Goal: Contribute content: Contribute content

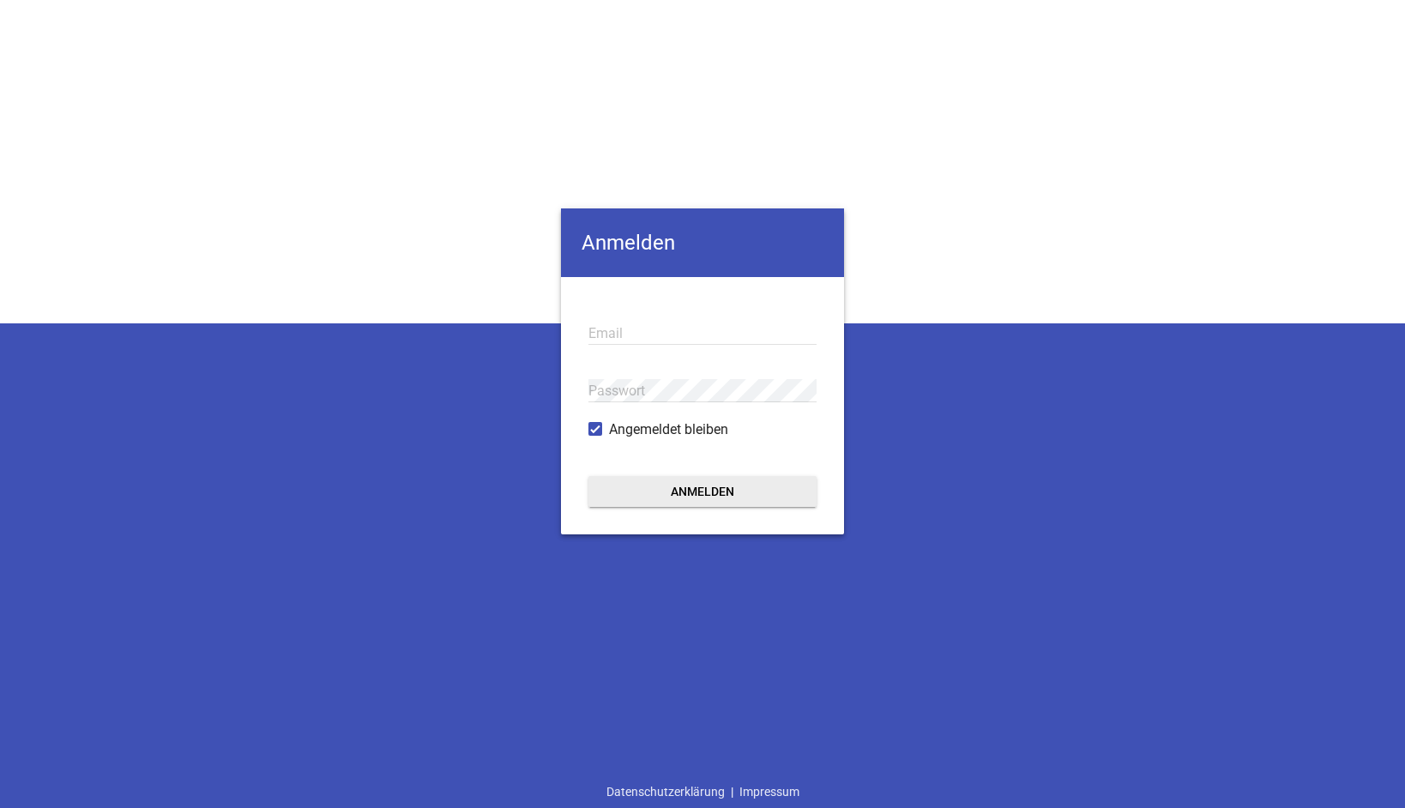
type input "[EMAIL_ADDRESS][DOMAIN_NAME]"
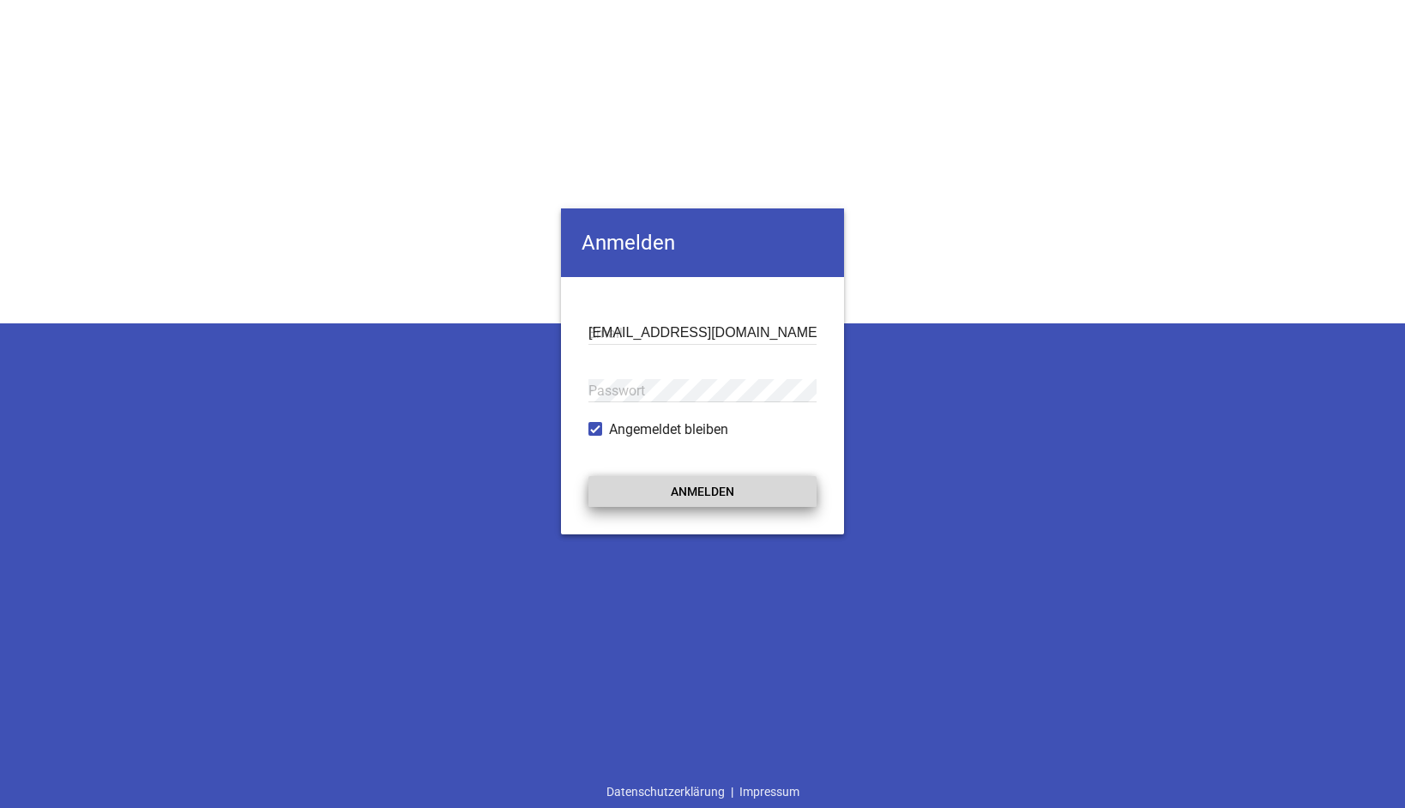
click at [694, 499] on button "Anmelden" at bounding box center [702, 491] width 228 height 31
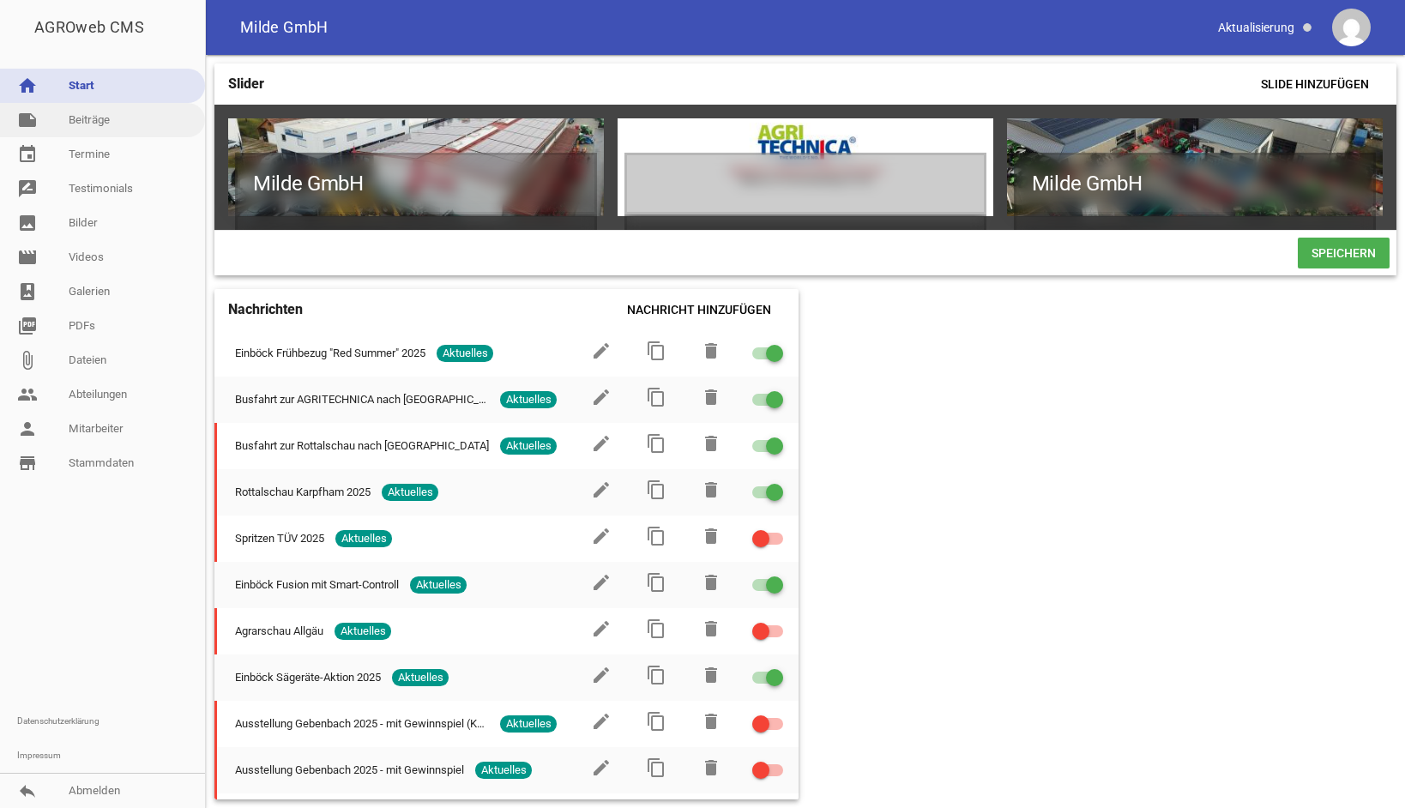
click at [123, 124] on link "note Beiträge" at bounding box center [102, 120] width 205 height 34
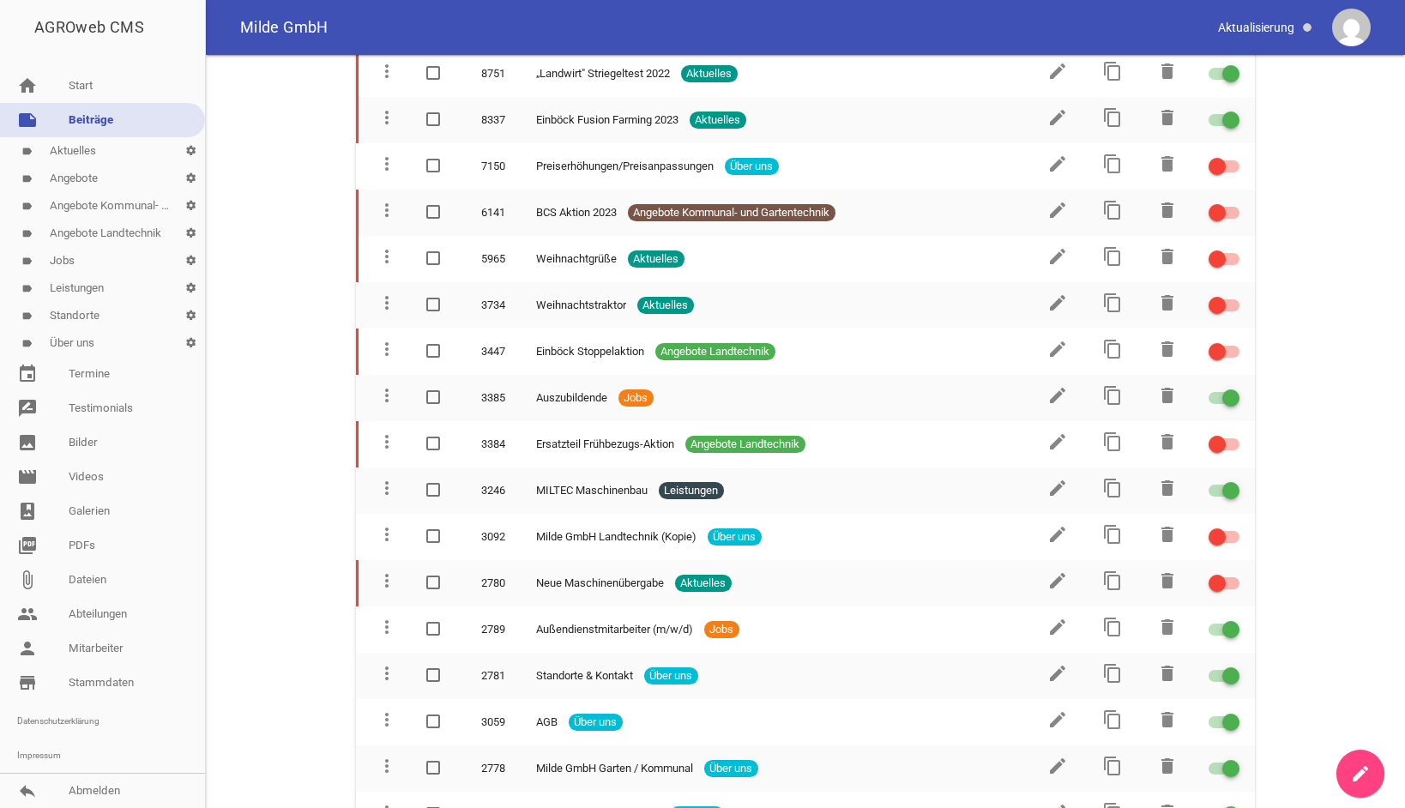
scroll to position [1821, 0]
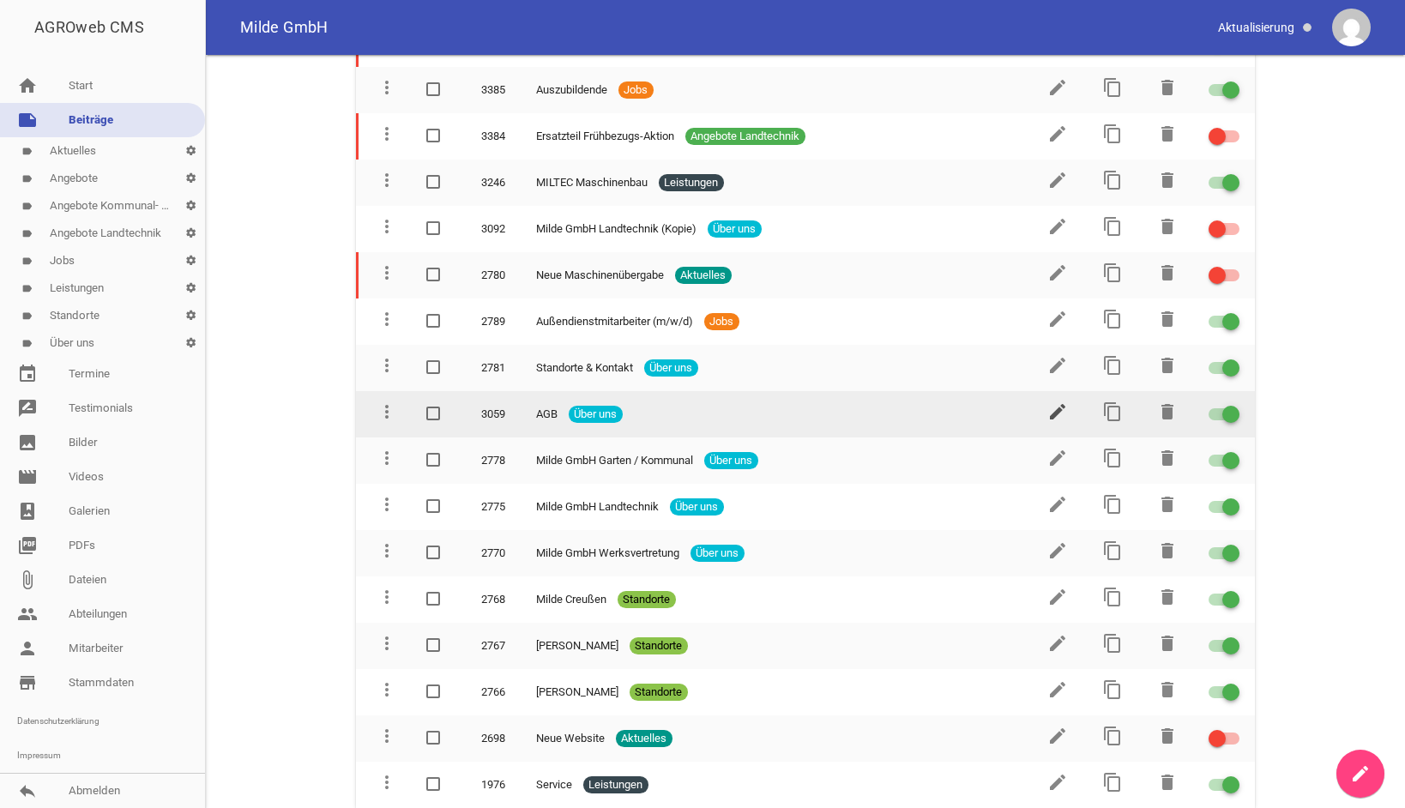
click at [1047, 413] on icon "edit" at bounding box center [1057, 411] width 21 height 21
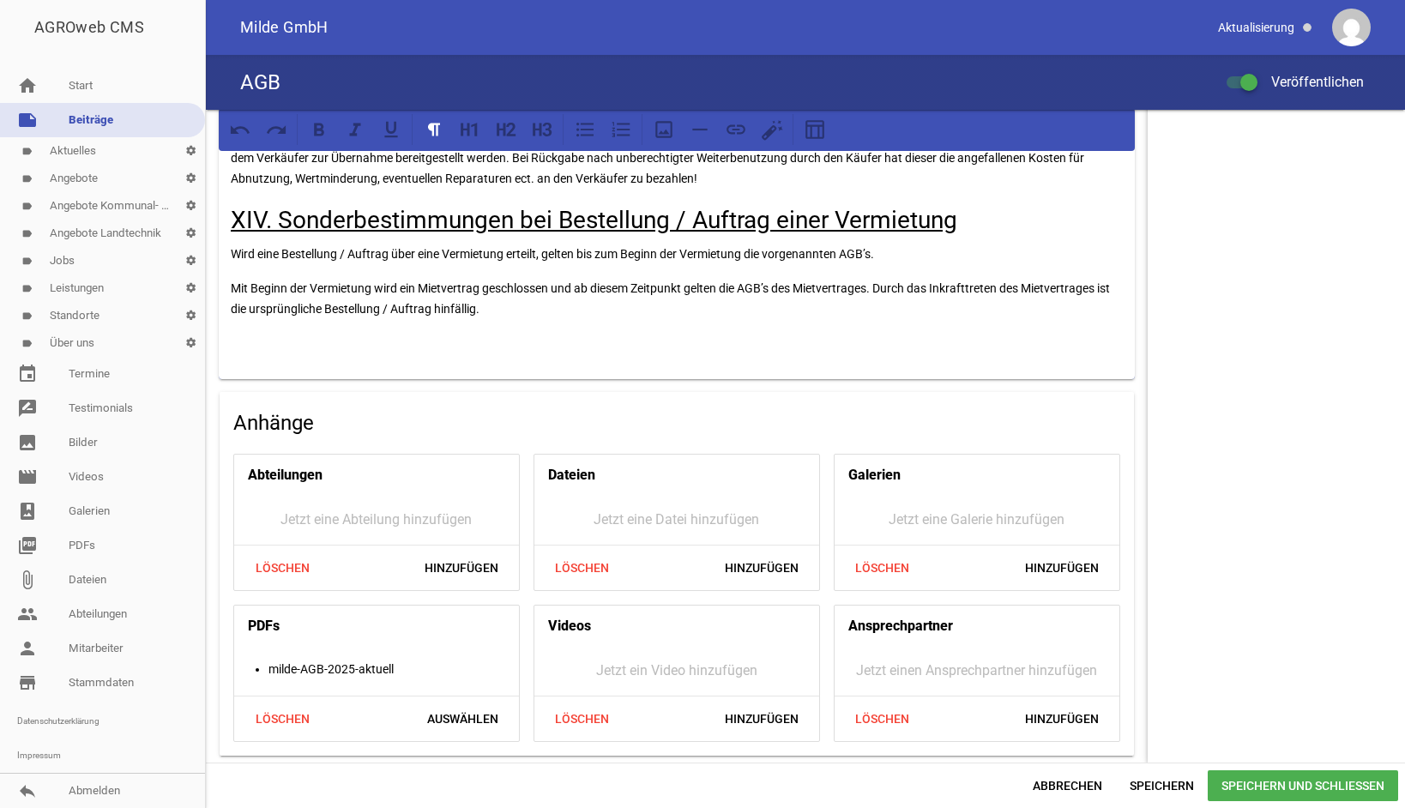
scroll to position [5298, 0]
click at [271, 720] on span "Löschen" at bounding box center [282, 718] width 82 height 31
click at [454, 720] on span "Hinzufügen" at bounding box center [461, 718] width 101 height 31
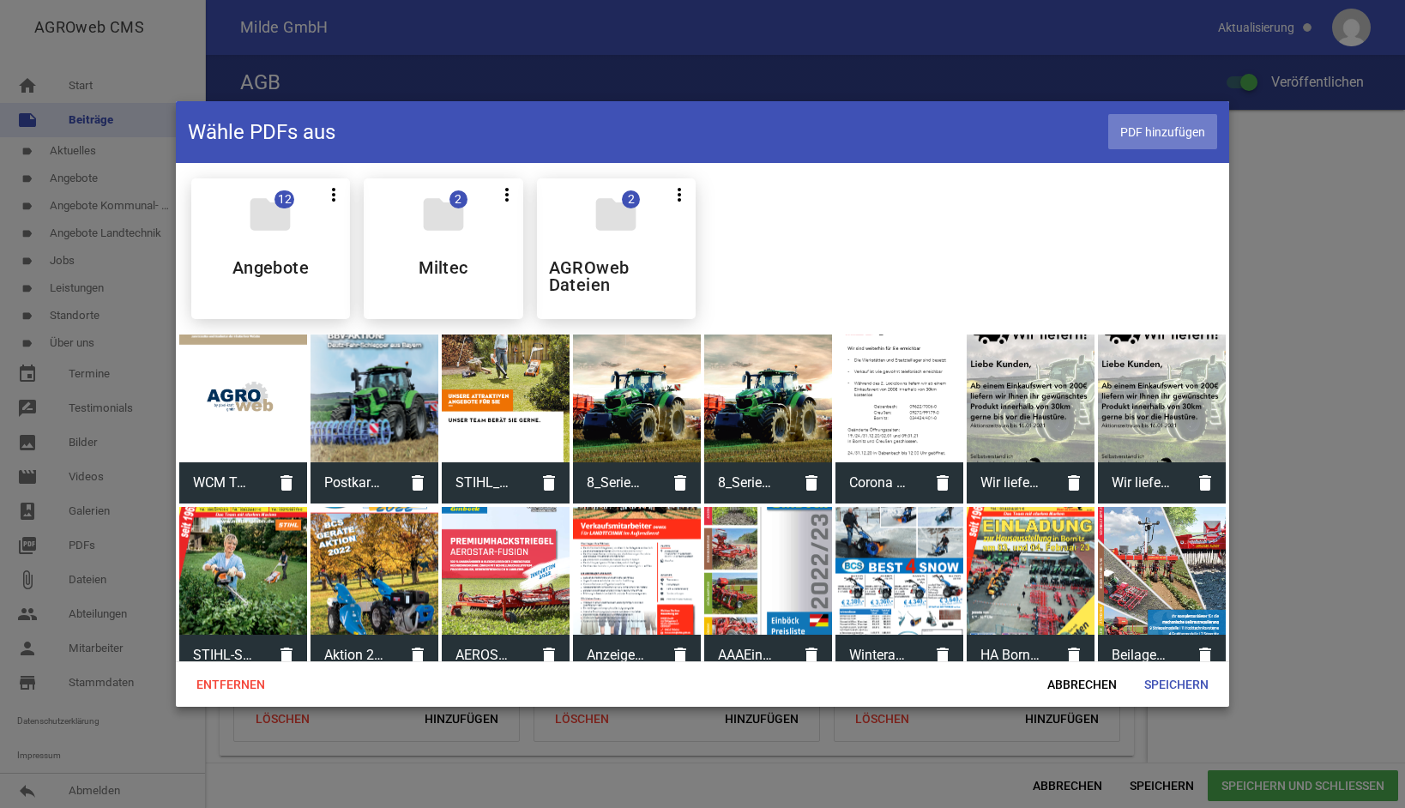
click at [1160, 134] on span "PDF hinzufügen" at bounding box center [1162, 131] width 109 height 35
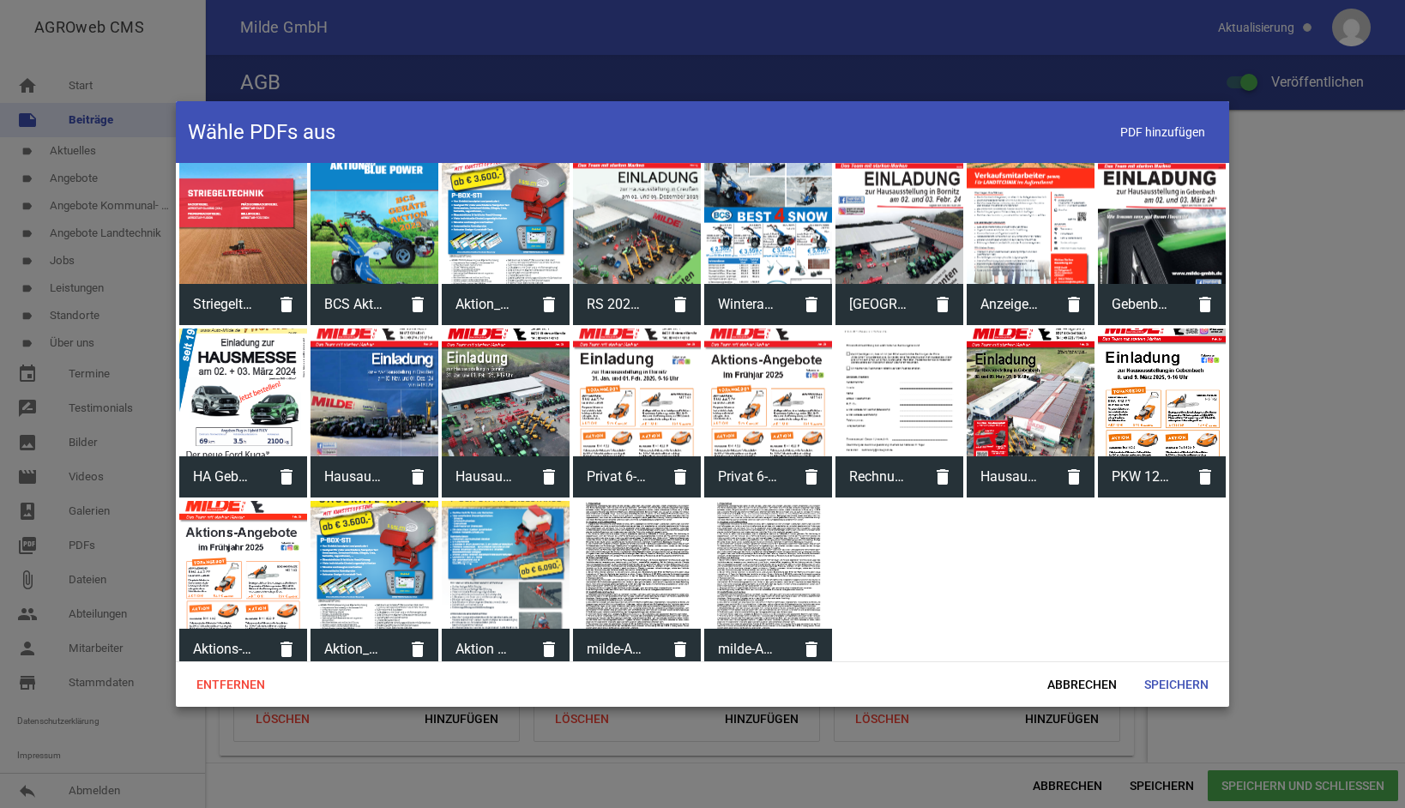
scroll to position [529, 0]
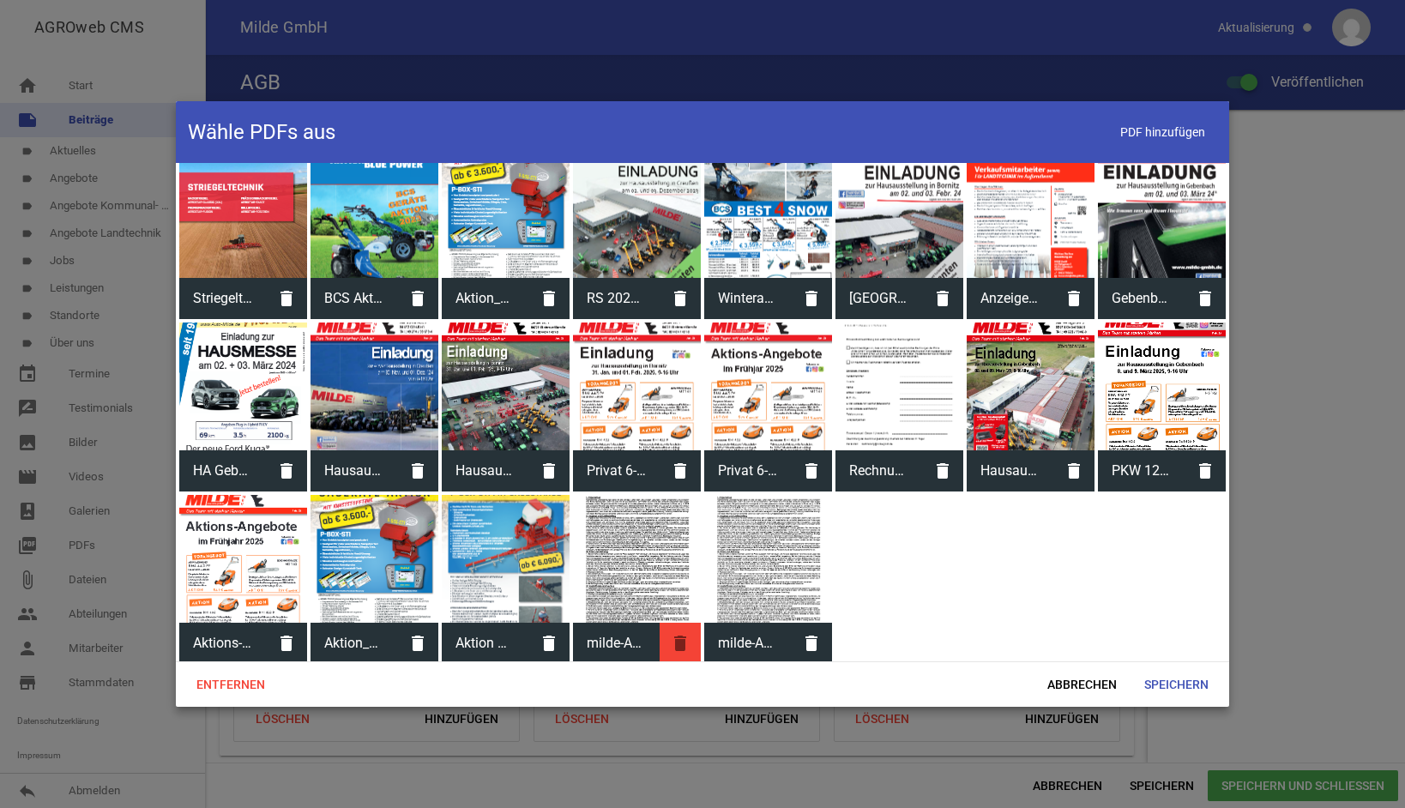
click at [673, 641] on icon "delete" at bounding box center [680, 643] width 41 height 41
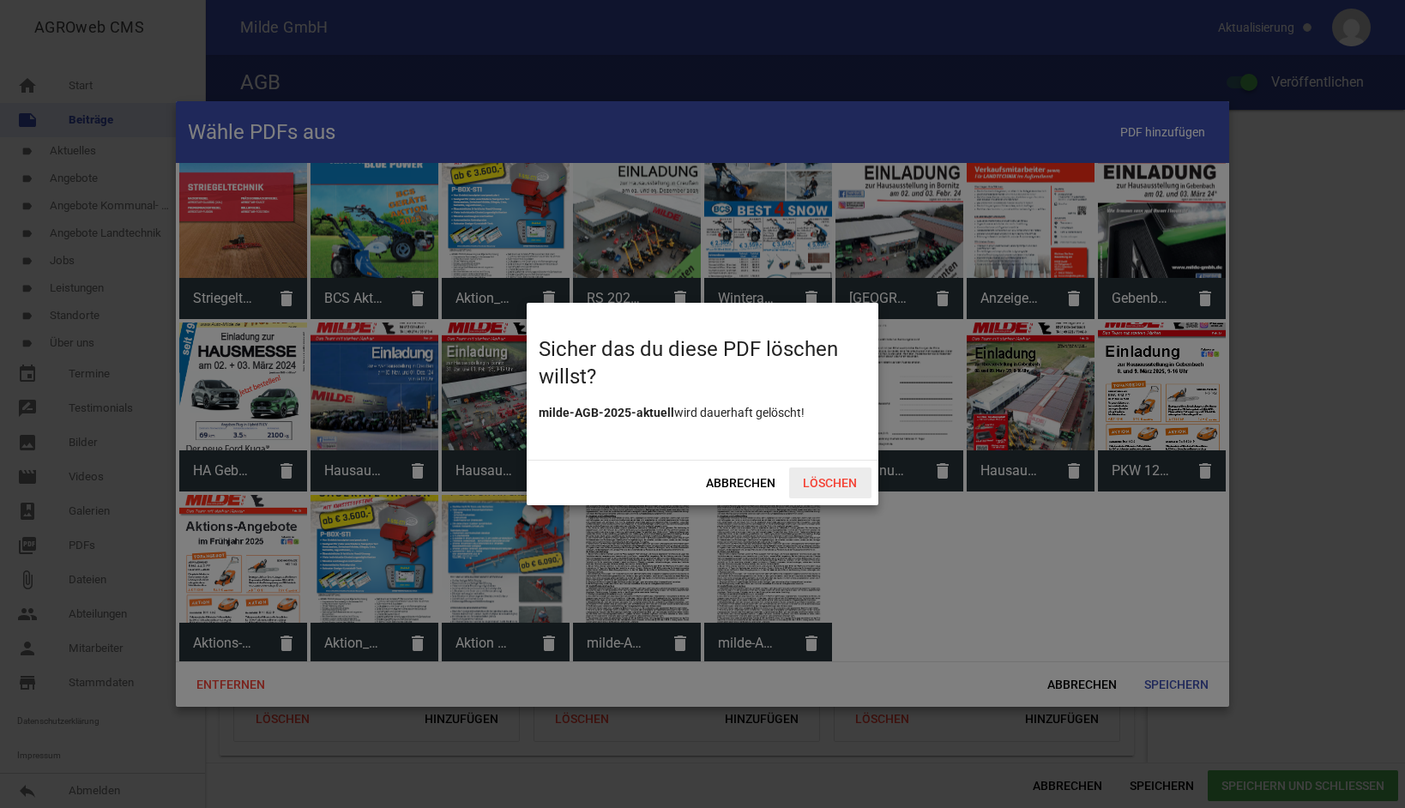
click at [821, 475] on span "Löschen" at bounding box center [830, 482] width 82 height 31
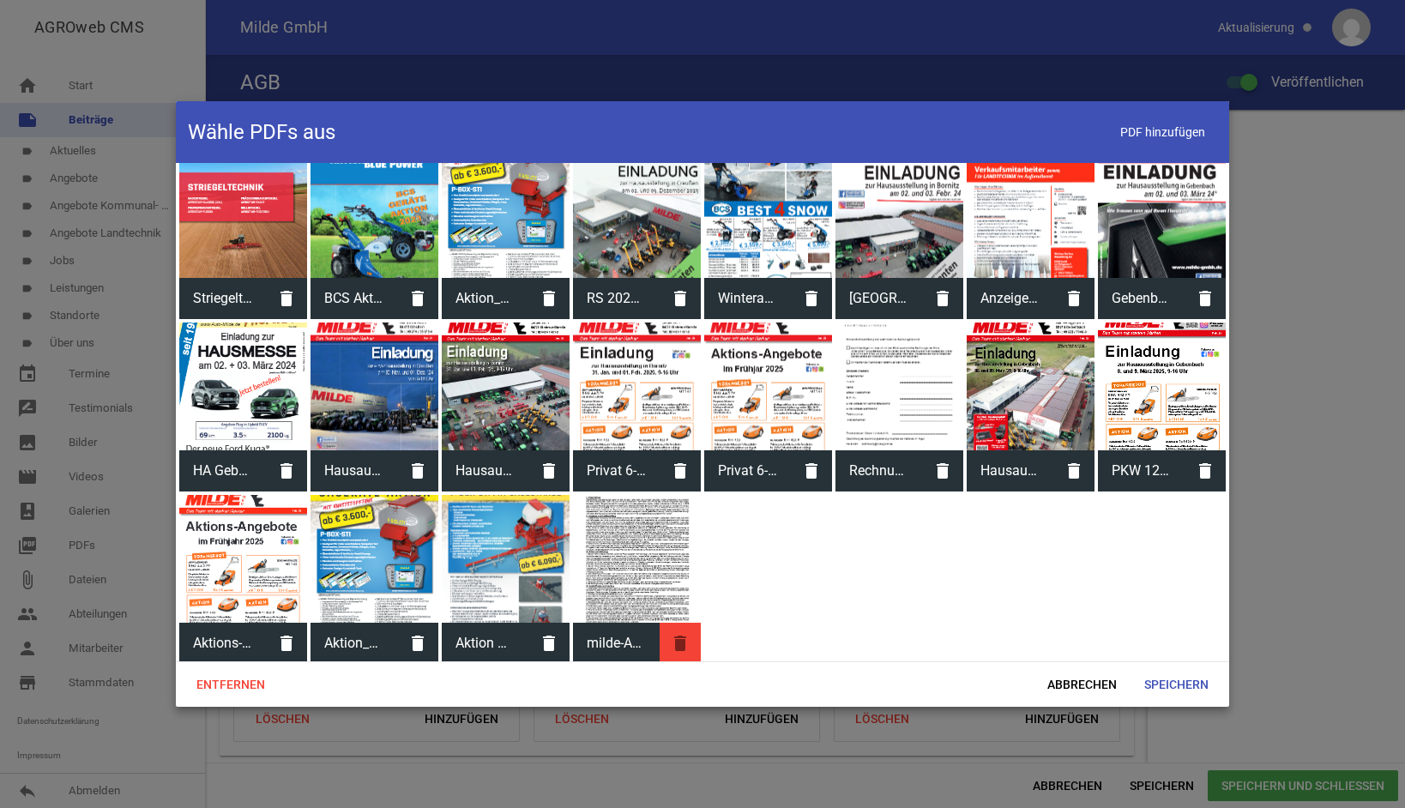
click at [672, 638] on icon "delete" at bounding box center [680, 643] width 41 height 41
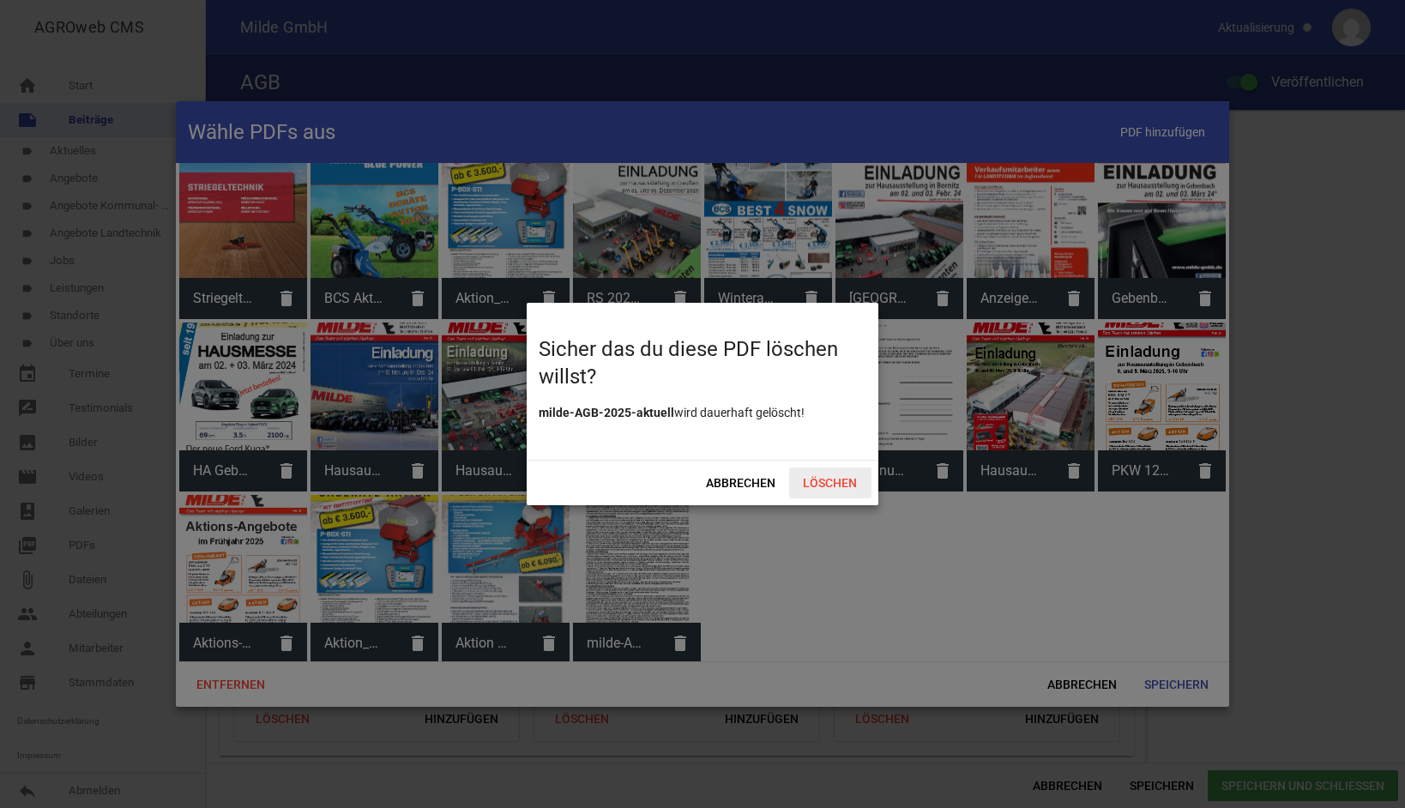
click at [829, 489] on span "Löschen" at bounding box center [830, 482] width 82 height 31
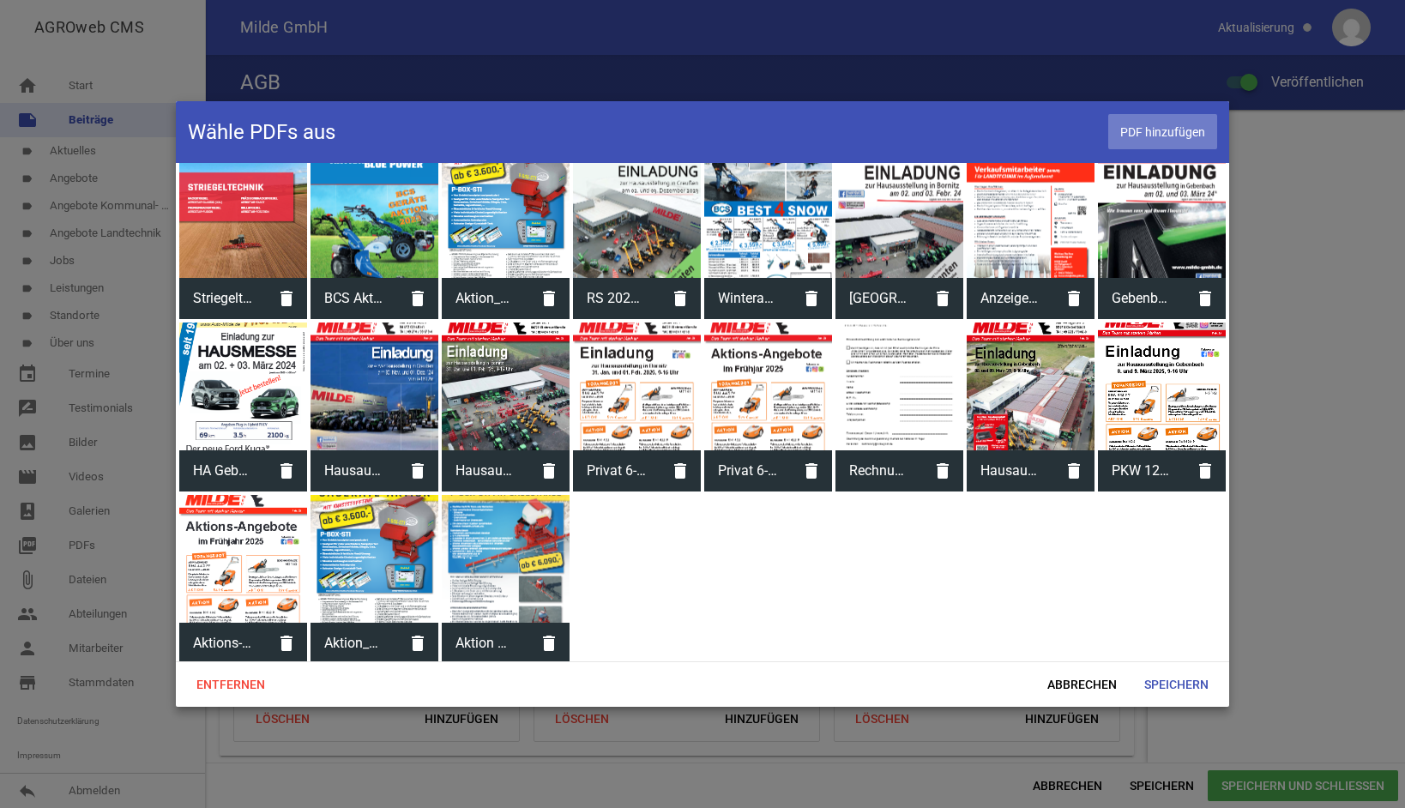
click at [1171, 131] on span "PDF hinzufügen" at bounding box center [1162, 131] width 109 height 35
click at [1174, 119] on span "PDF hinzufügen" at bounding box center [1162, 131] width 109 height 35
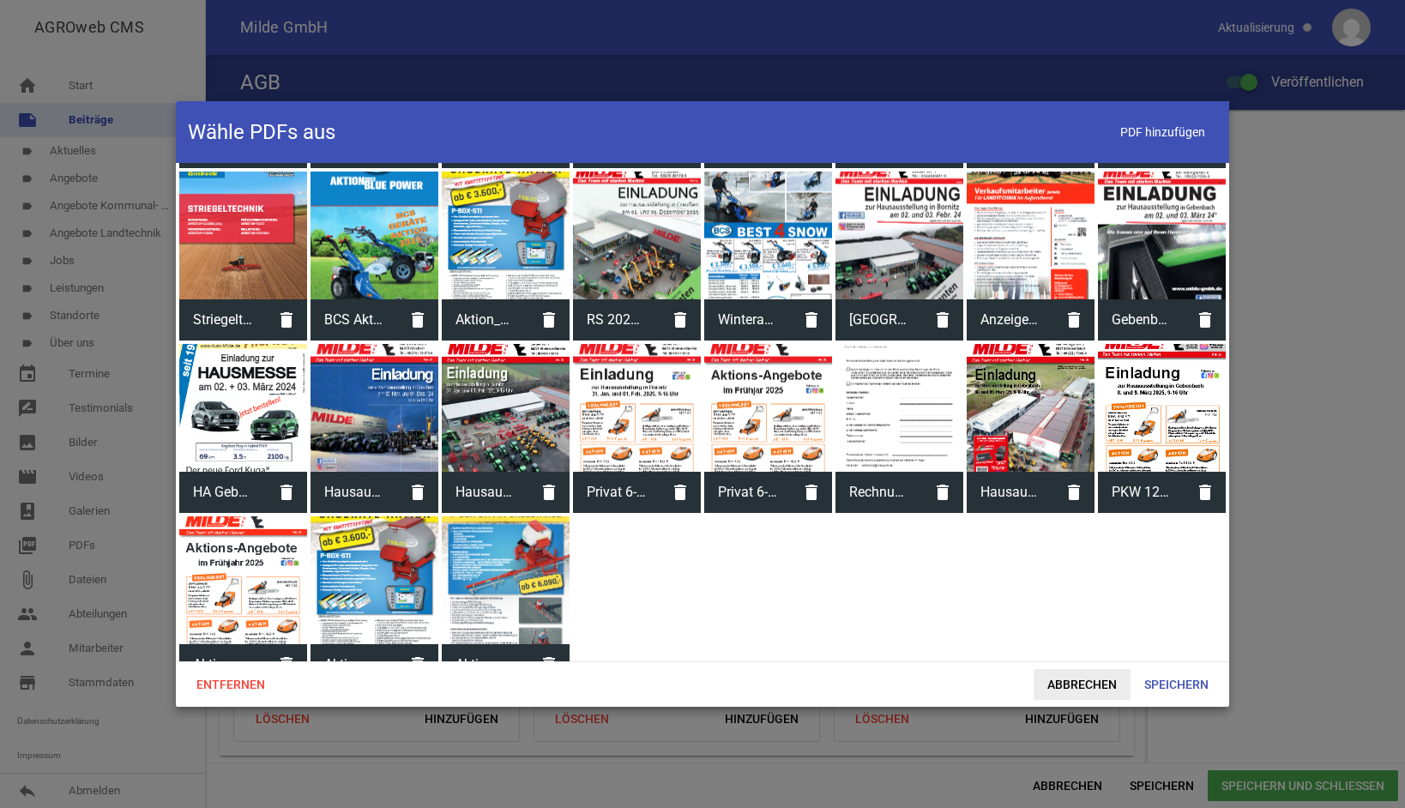
scroll to position [515, 0]
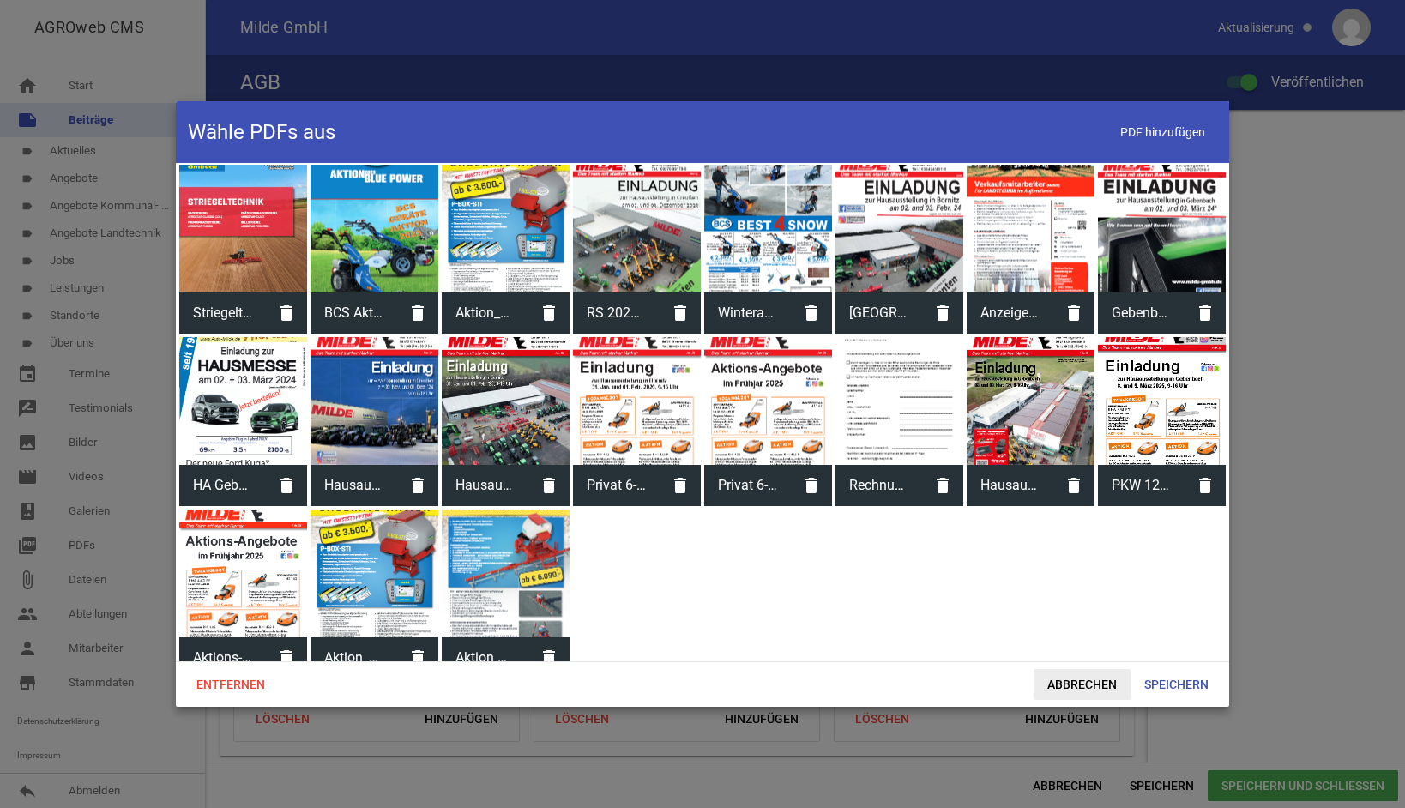
click at [1069, 690] on span "Abbrechen" at bounding box center [1081, 684] width 97 height 31
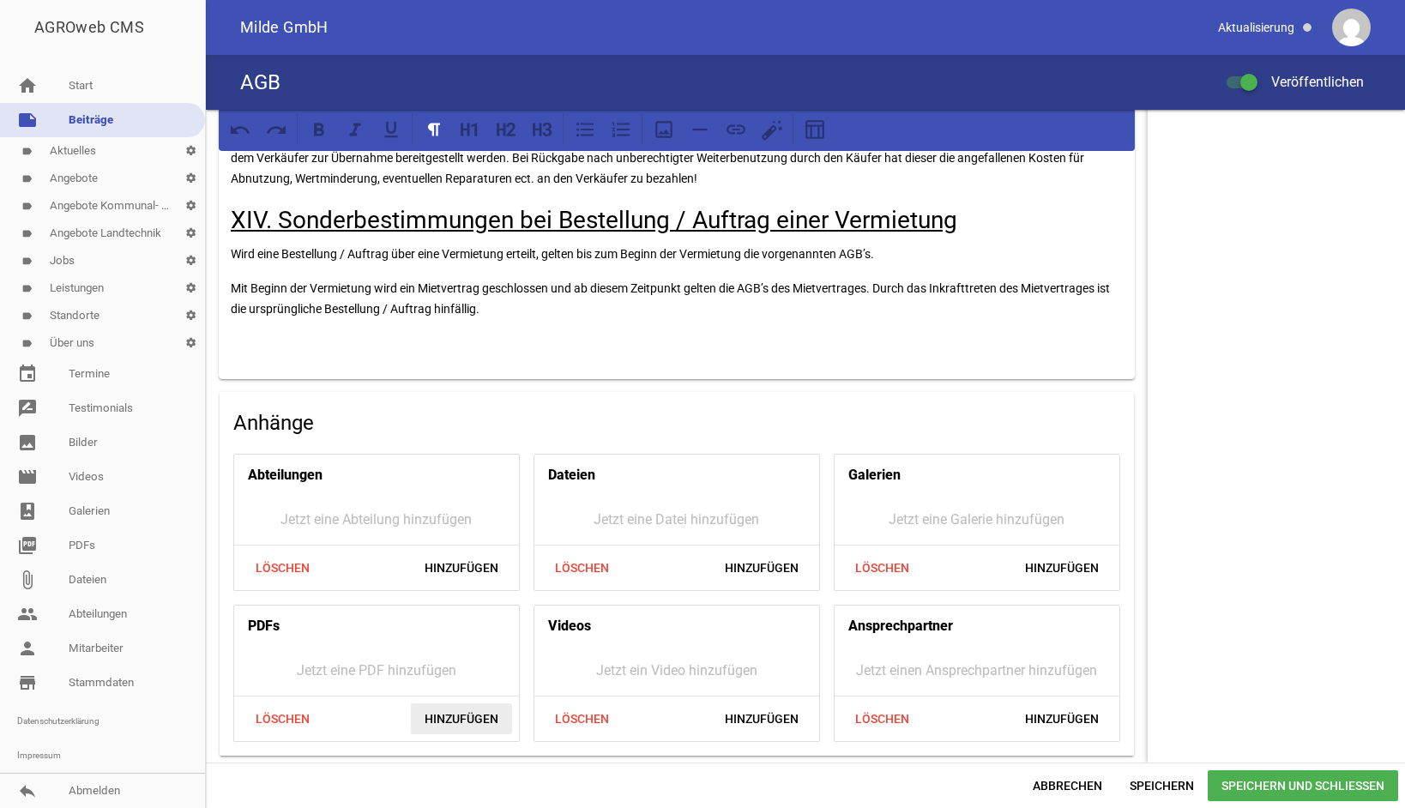
click at [445, 717] on span "Hinzufügen" at bounding box center [461, 718] width 101 height 31
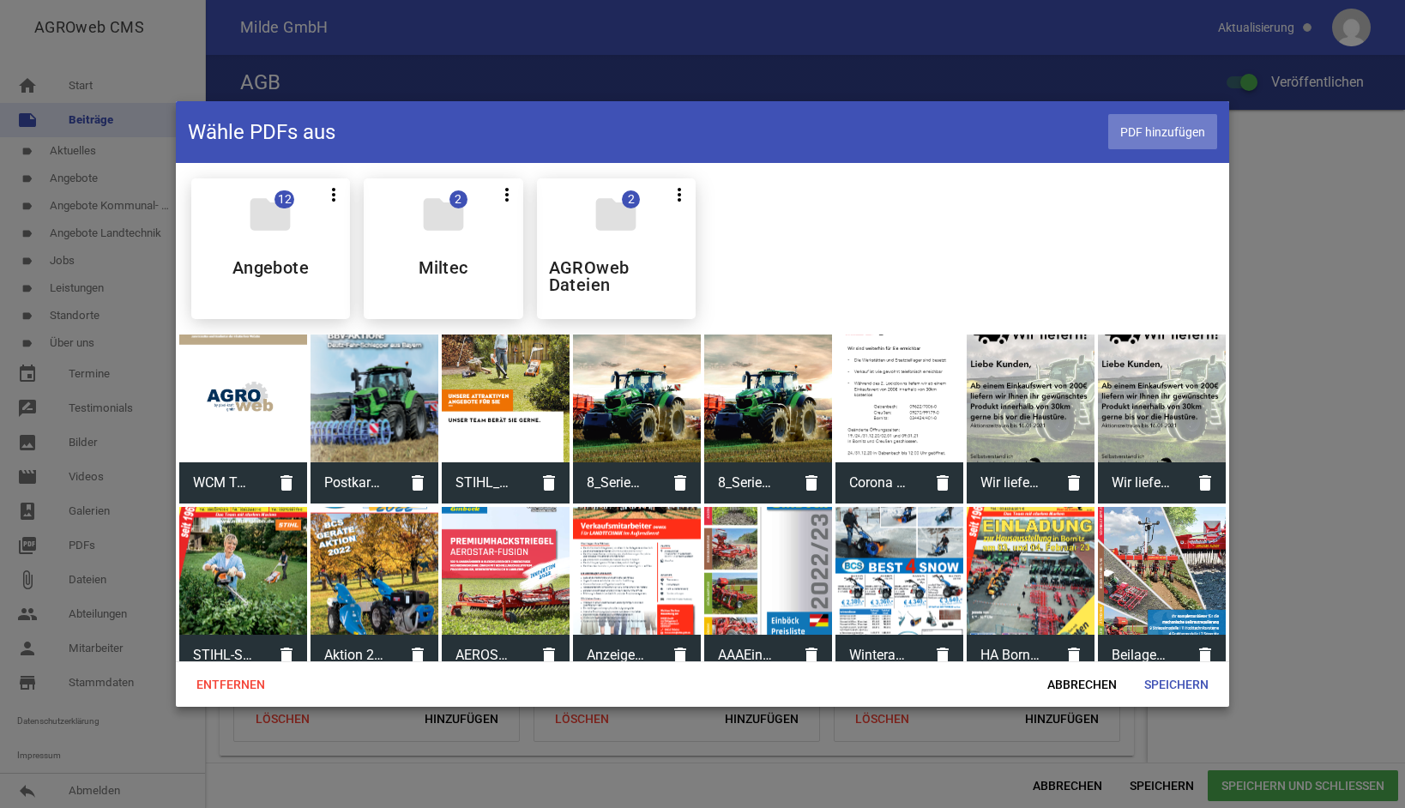
click at [1143, 130] on span "PDF hinzufügen" at bounding box center [1162, 131] width 109 height 35
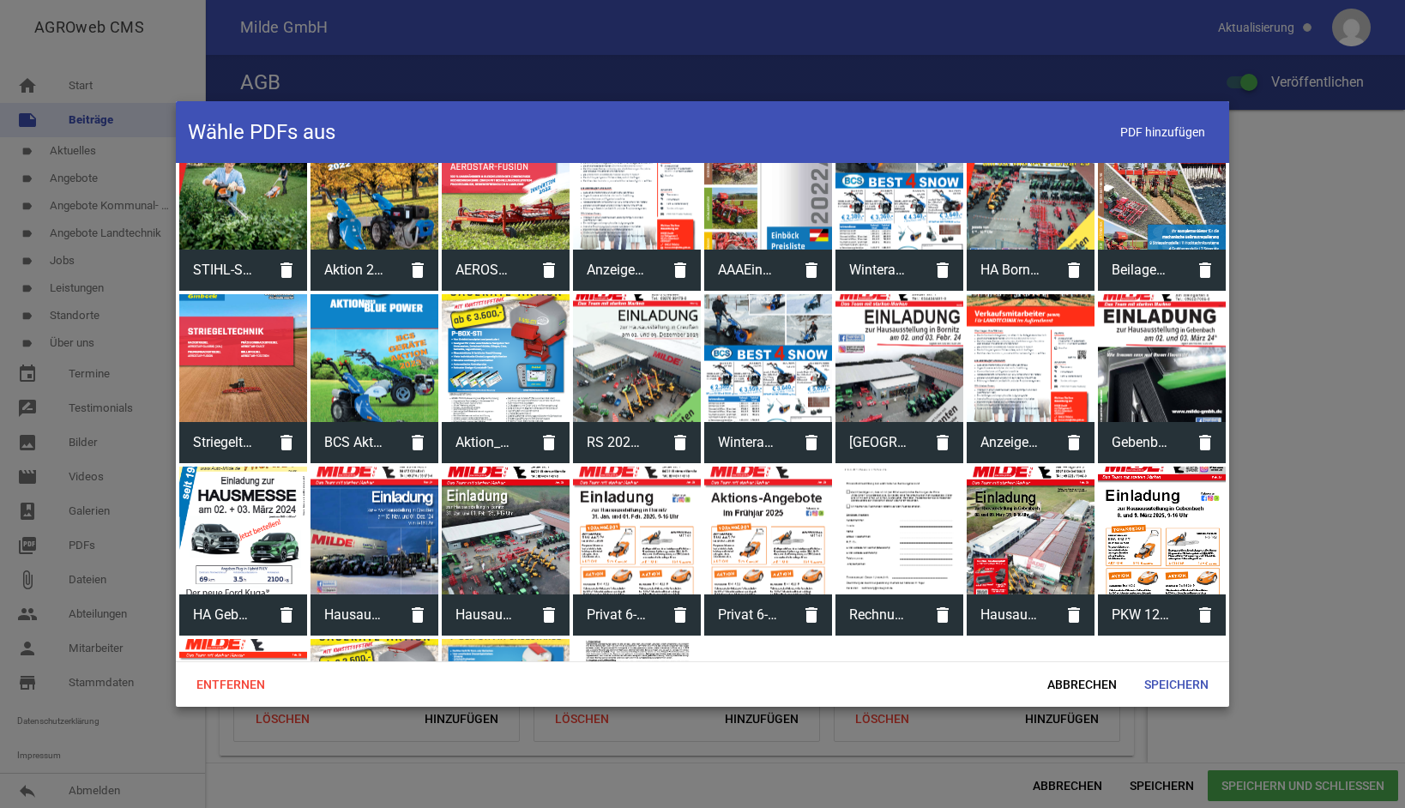
scroll to position [529, 0]
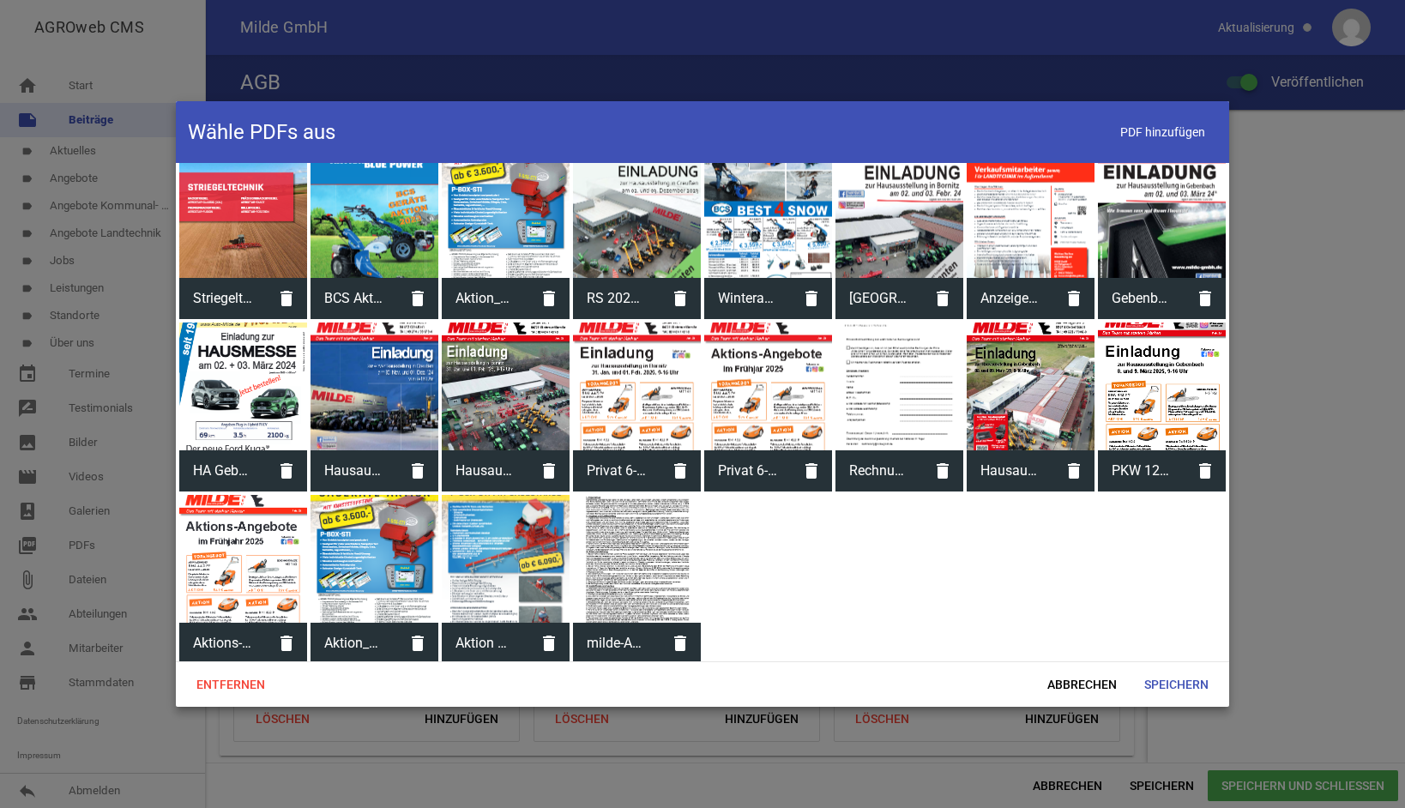
click at [615, 584] on div at bounding box center [637, 559] width 128 height 128
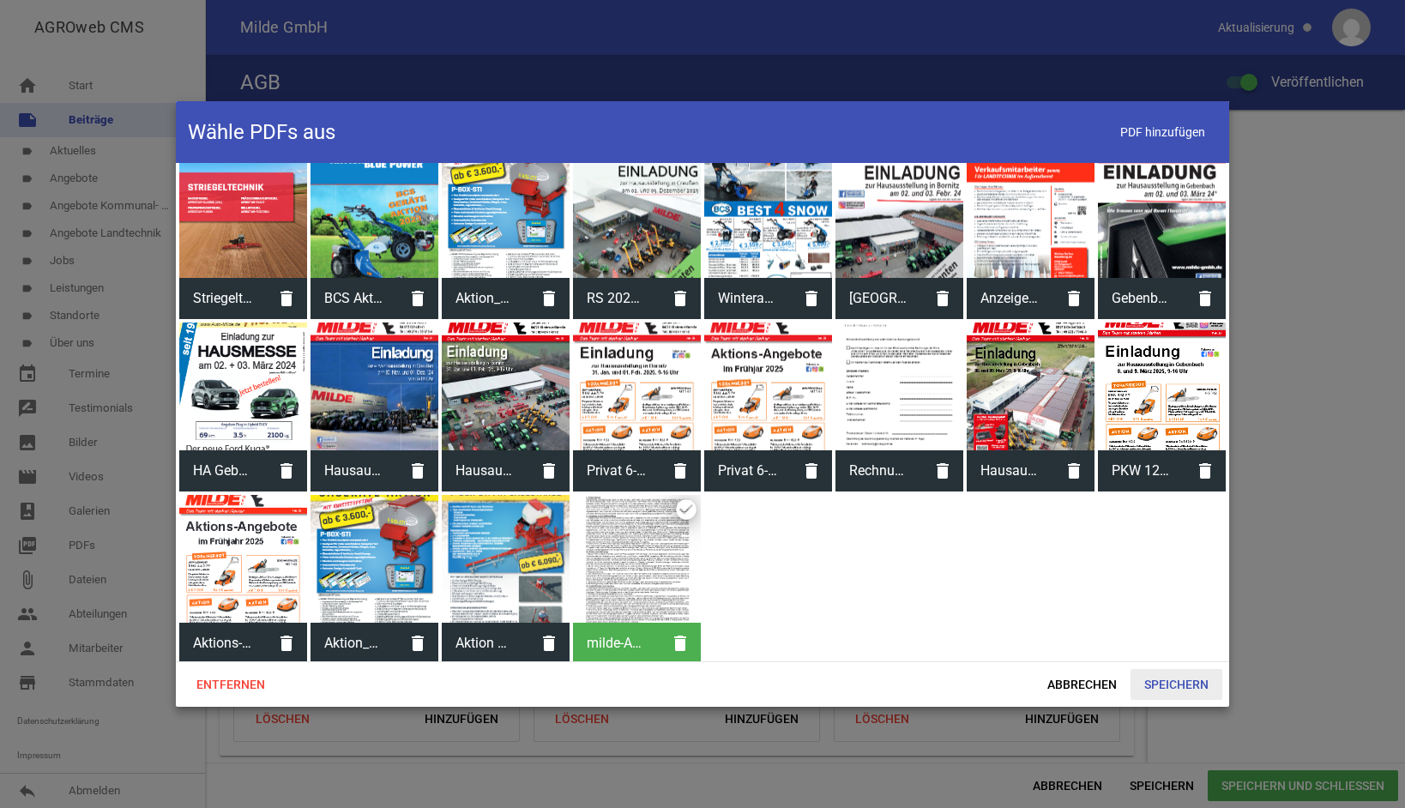
click at [1180, 690] on span "Speichern" at bounding box center [1176, 684] width 92 height 31
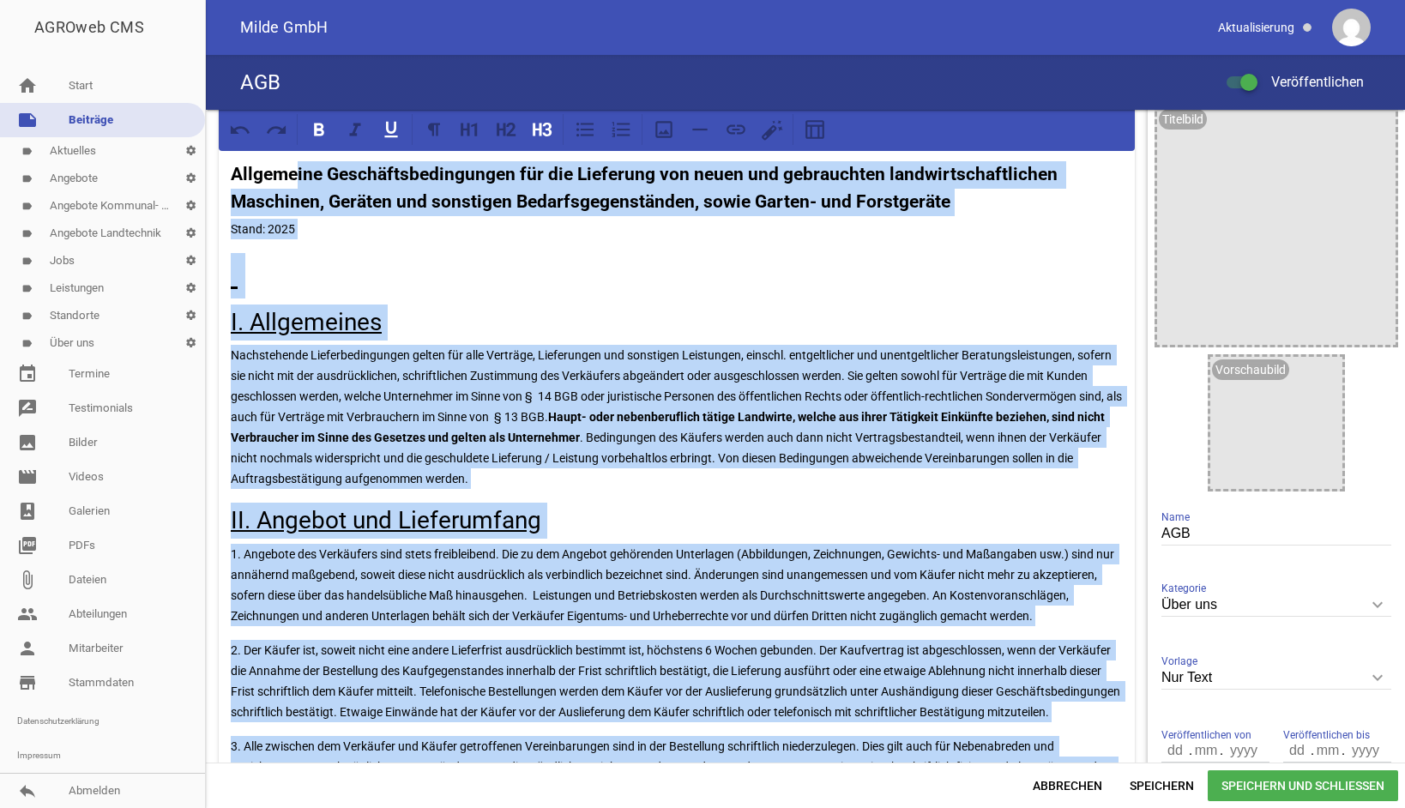
scroll to position [0, 0]
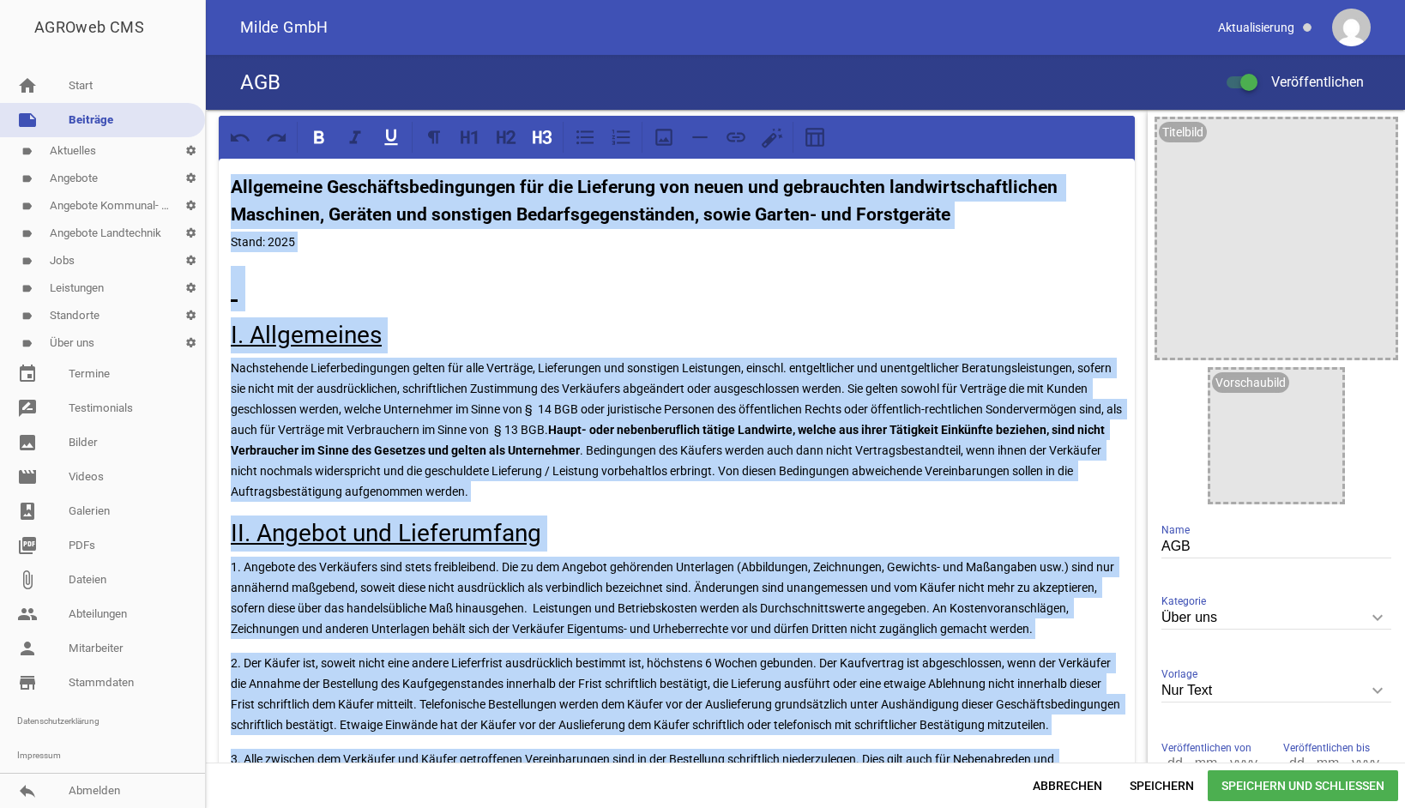
drag, startPoint x: 526, startPoint y: 310, endPoint x: 224, endPoint y: 167, distance: 333.8
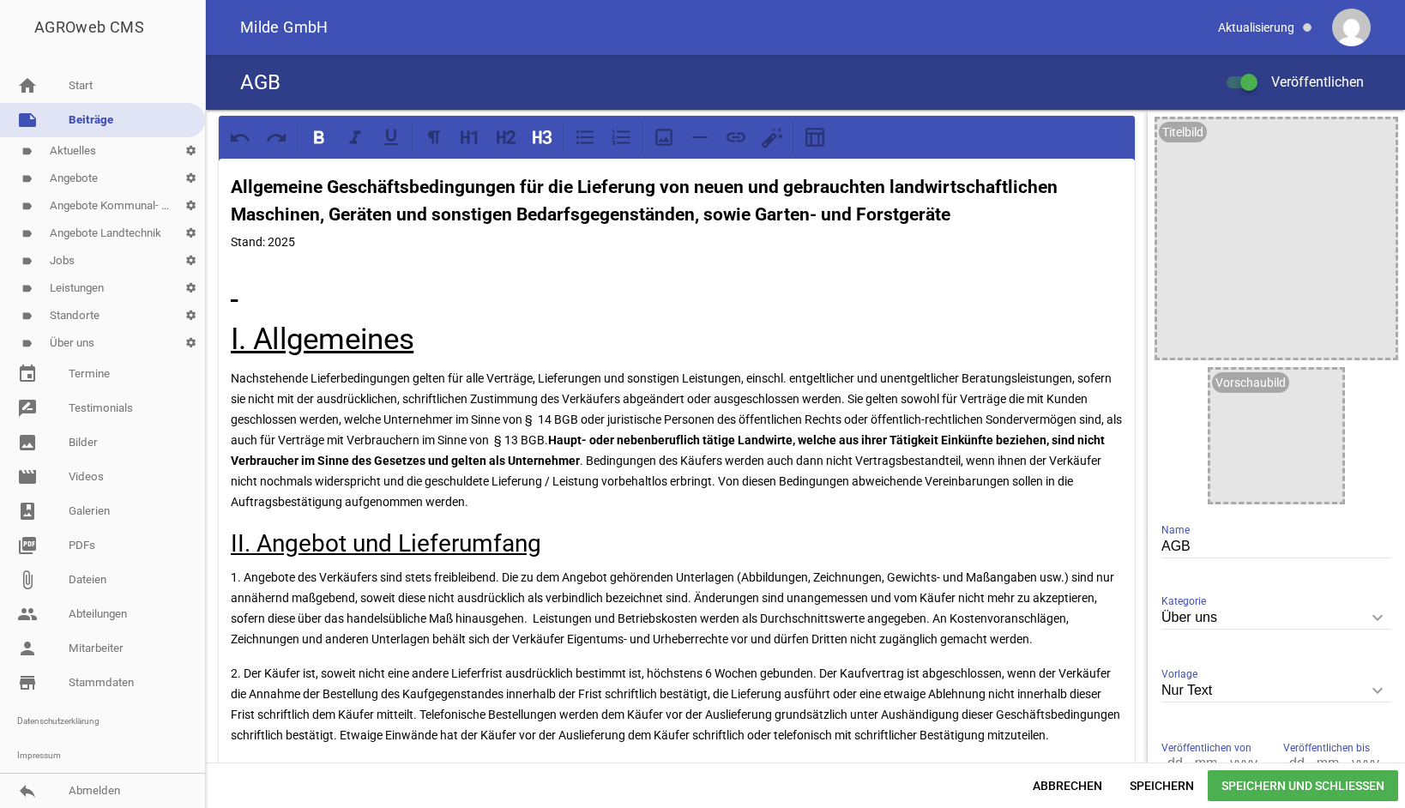
click at [237, 185] on strong "Allgemeine Geschäftsbedingungen für die Lieferung von neuen und gebrauchten lan…" at bounding box center [646, 201] width 831 height 48
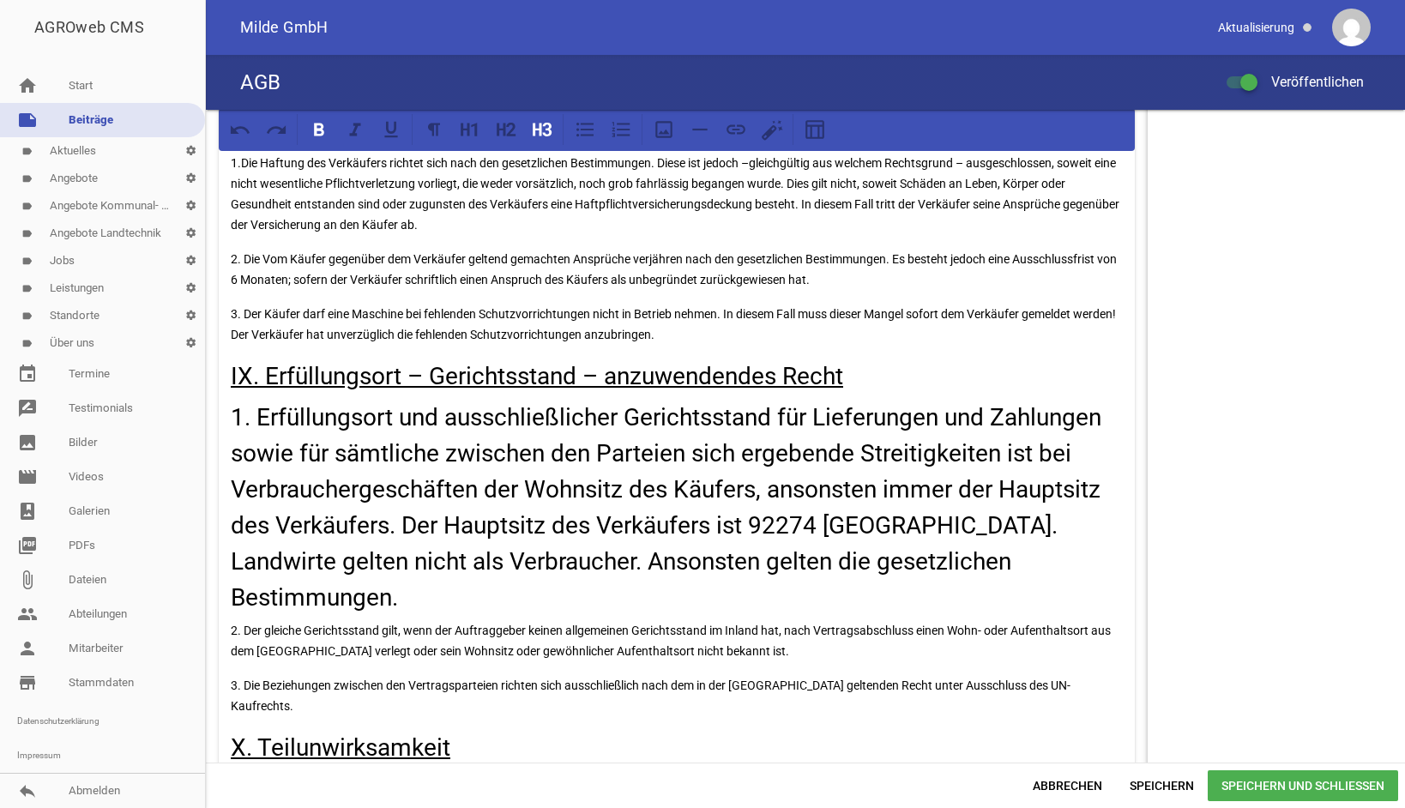
scroll to position [3945, 0]
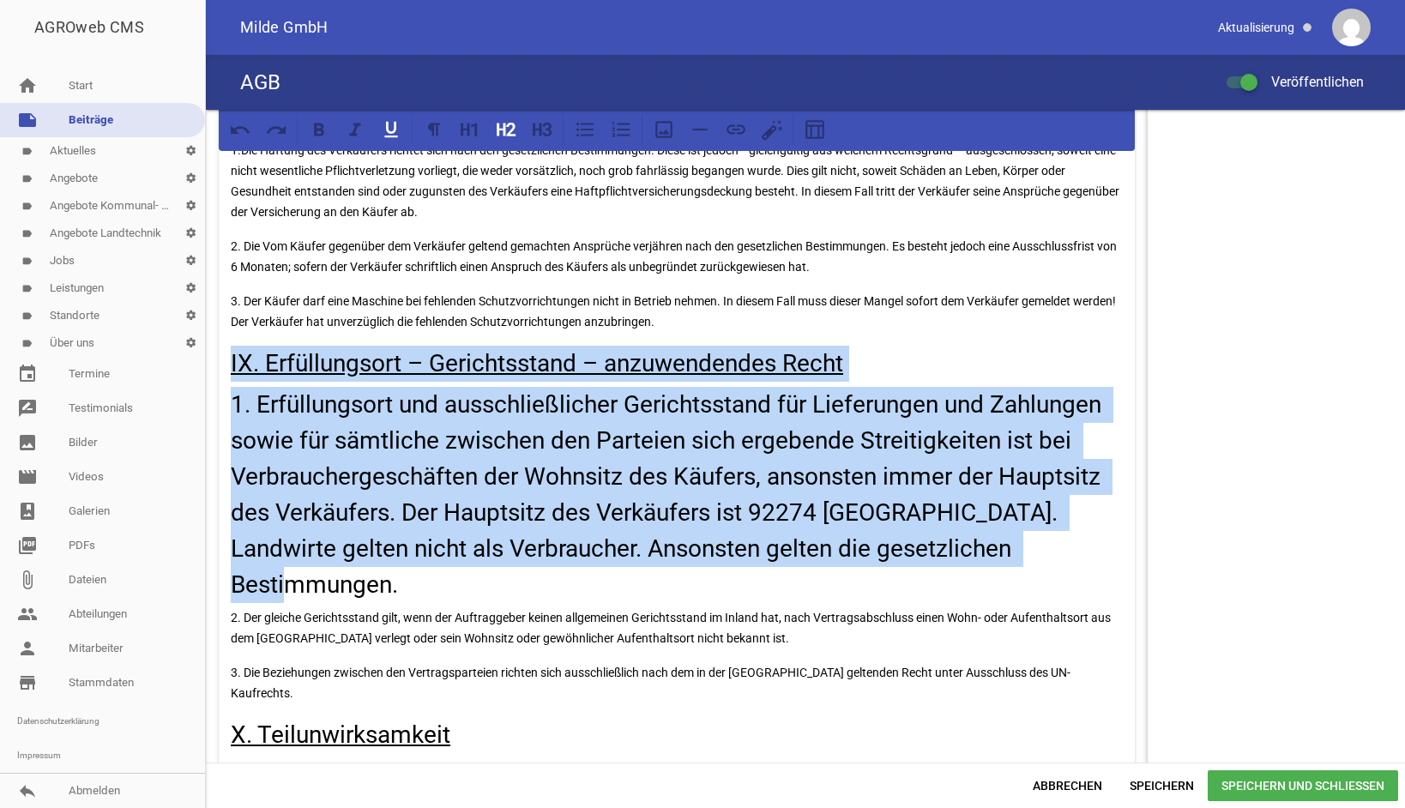
drag, startPoint x: 226, startPoint y: 485, endPoint x: 1081, endPoint y: 672, distance: 875.4
click at [542, 139] on icon at bounding box center [542, 129] width 22 height 22
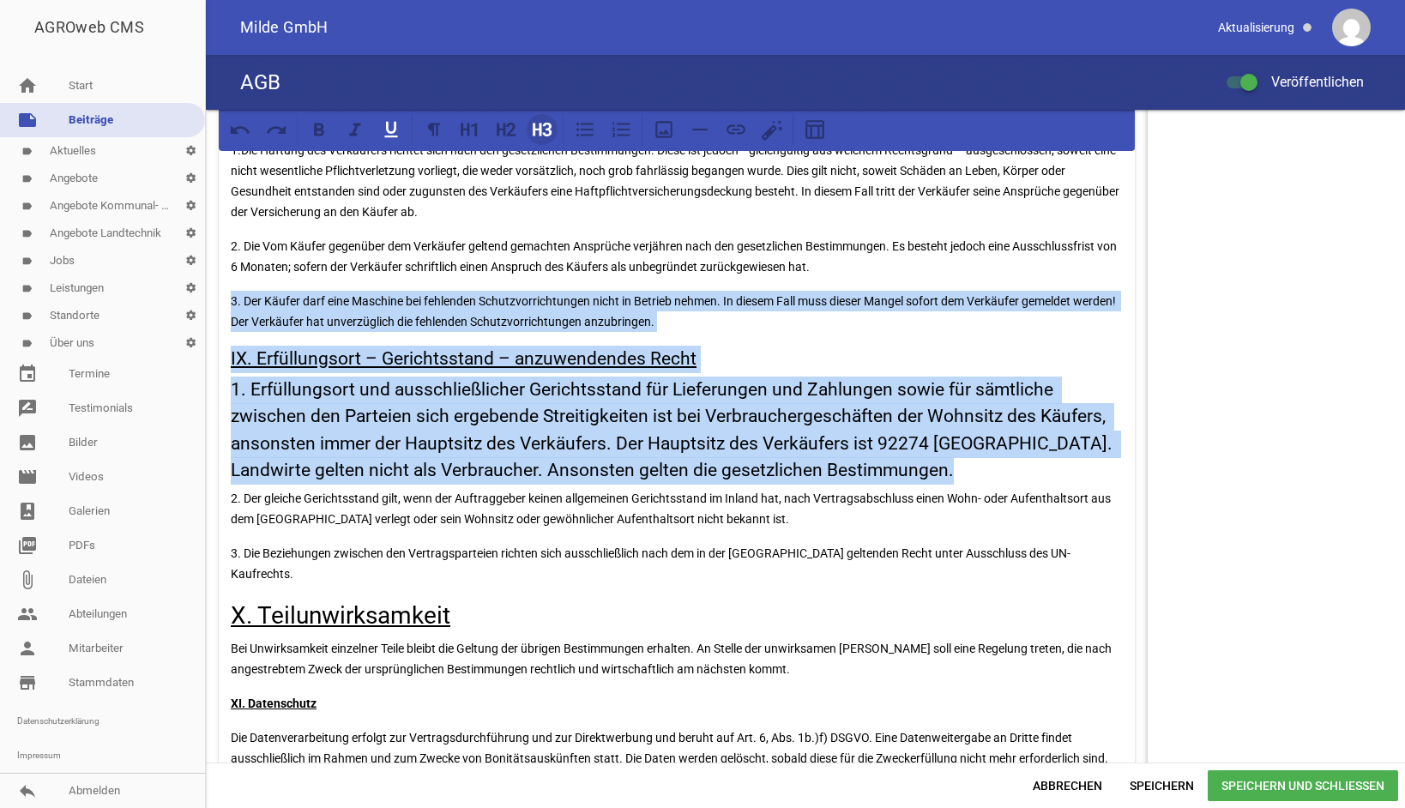
click at [544, 138] on icon at bounding box center [542, 129] width 22 height 22
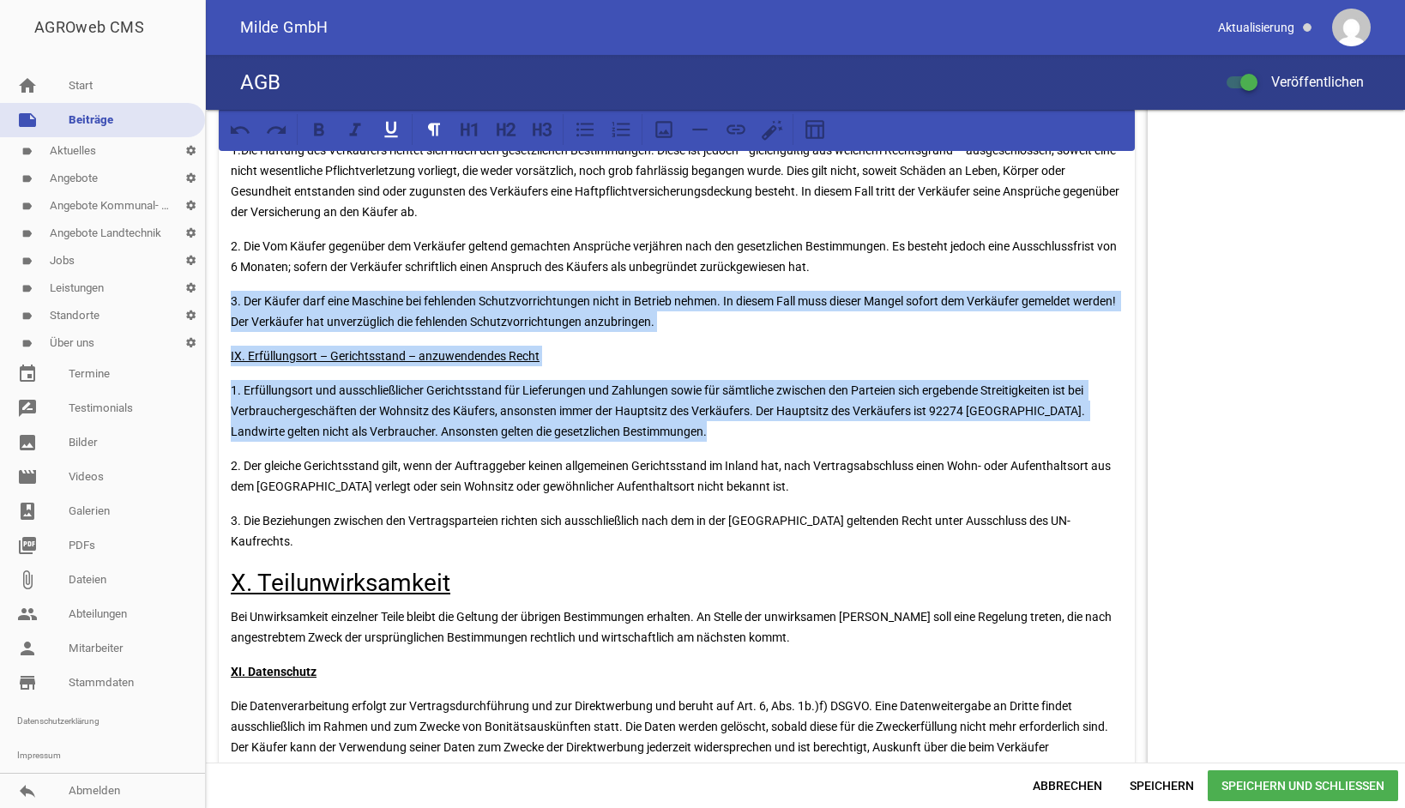
click at [638, 366] on p "IX. Erfüllungsort – Gerichtsstand – anzuwendendes Recht" at bounding box center [677, 356] width 892 height 21
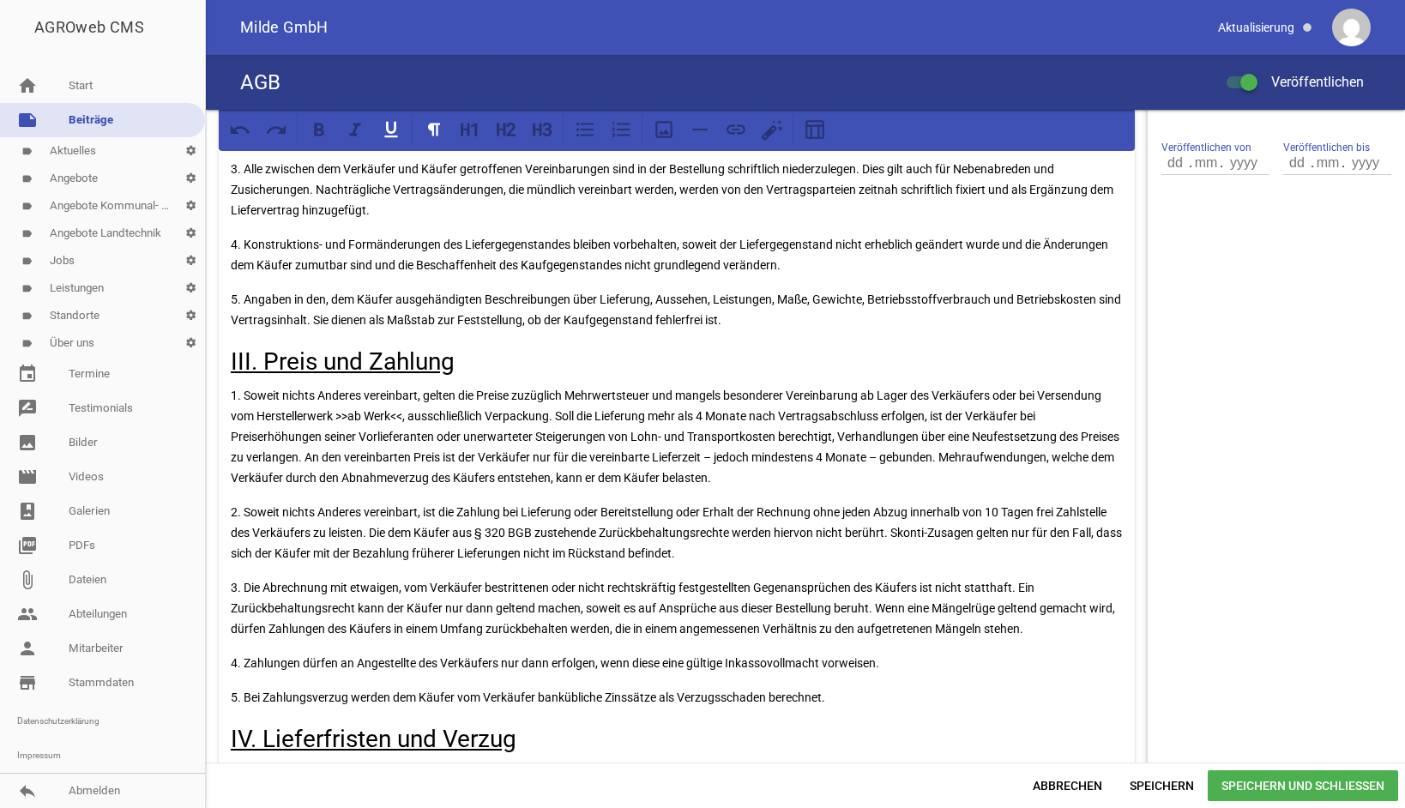
scroll to position [0, 0]
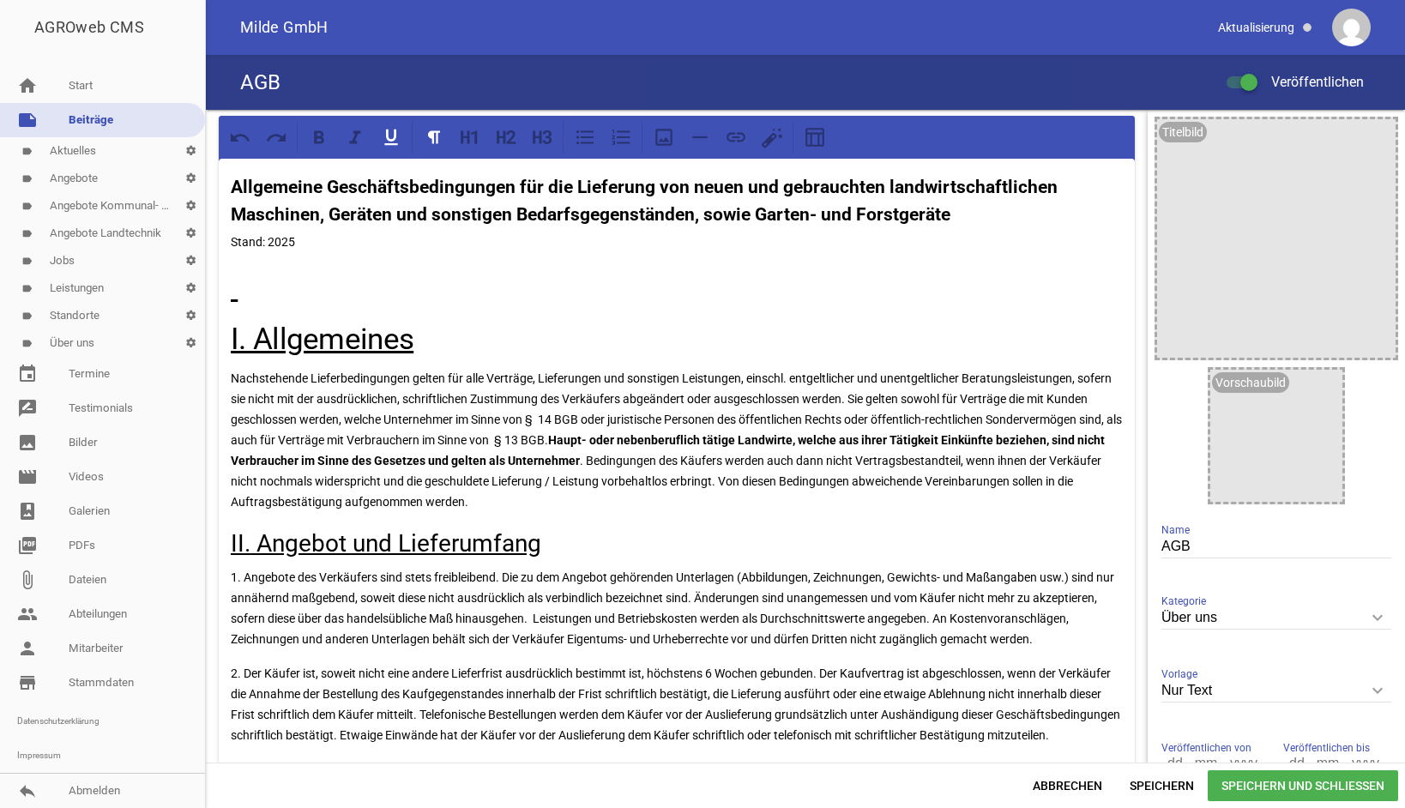
click at [1276, 786] on span "Speichern und Schließen" at bounding box center [1303, 785] width 190 height 31
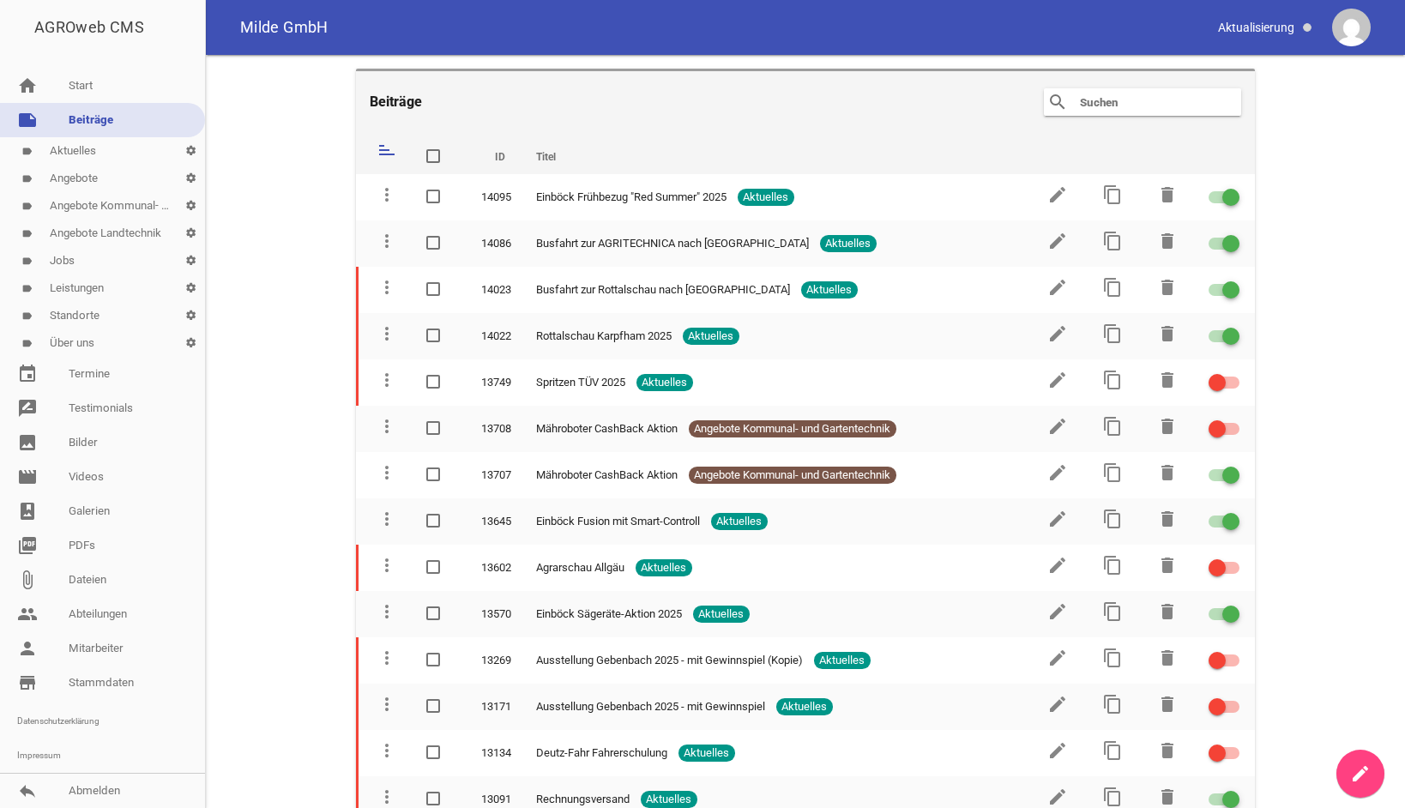
click at [60, 159] on link "label Aktuelles settings" at bounding box center [102, 150] width 205 height 27
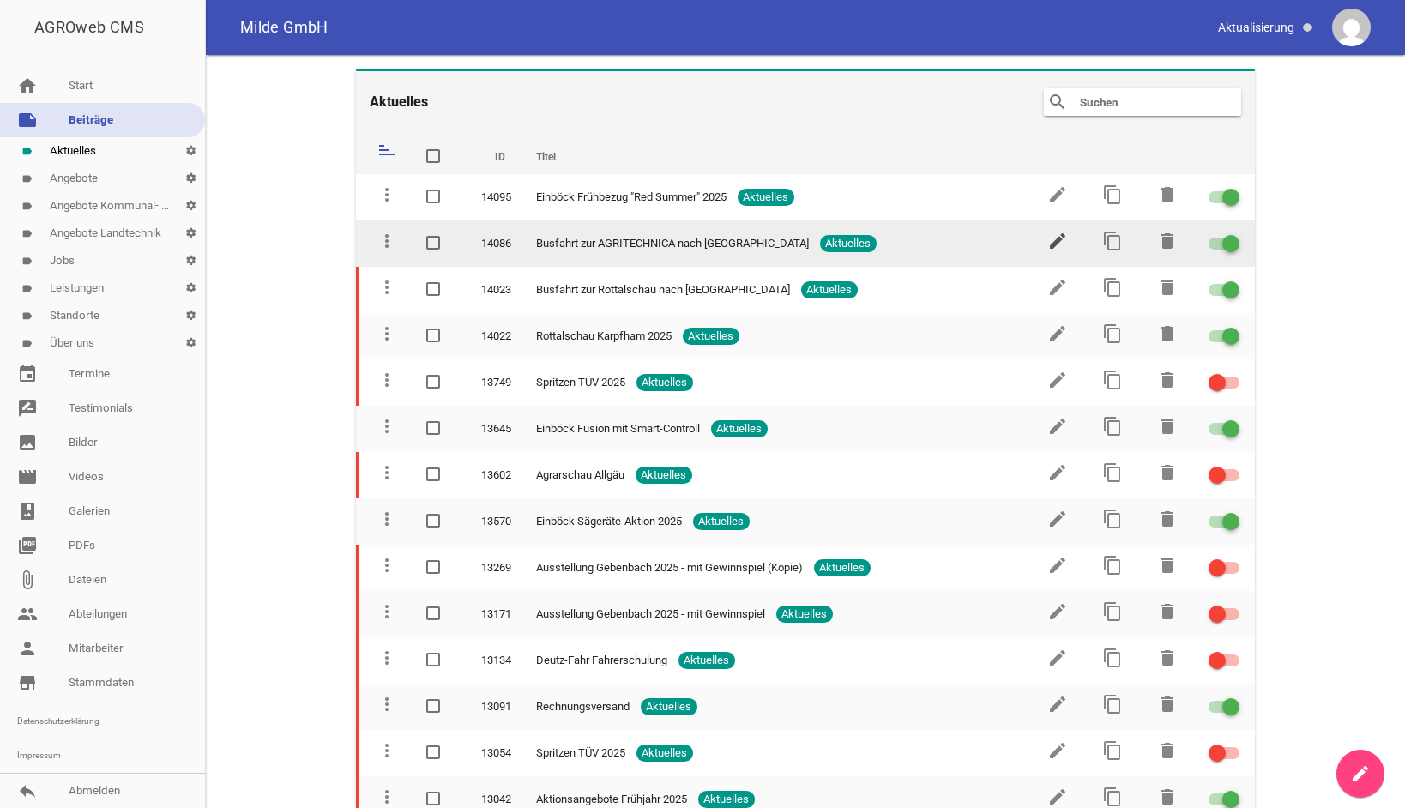
click at [1051, 242] on icon "edit" at bounding box center [1057, 241] width 21 height 21
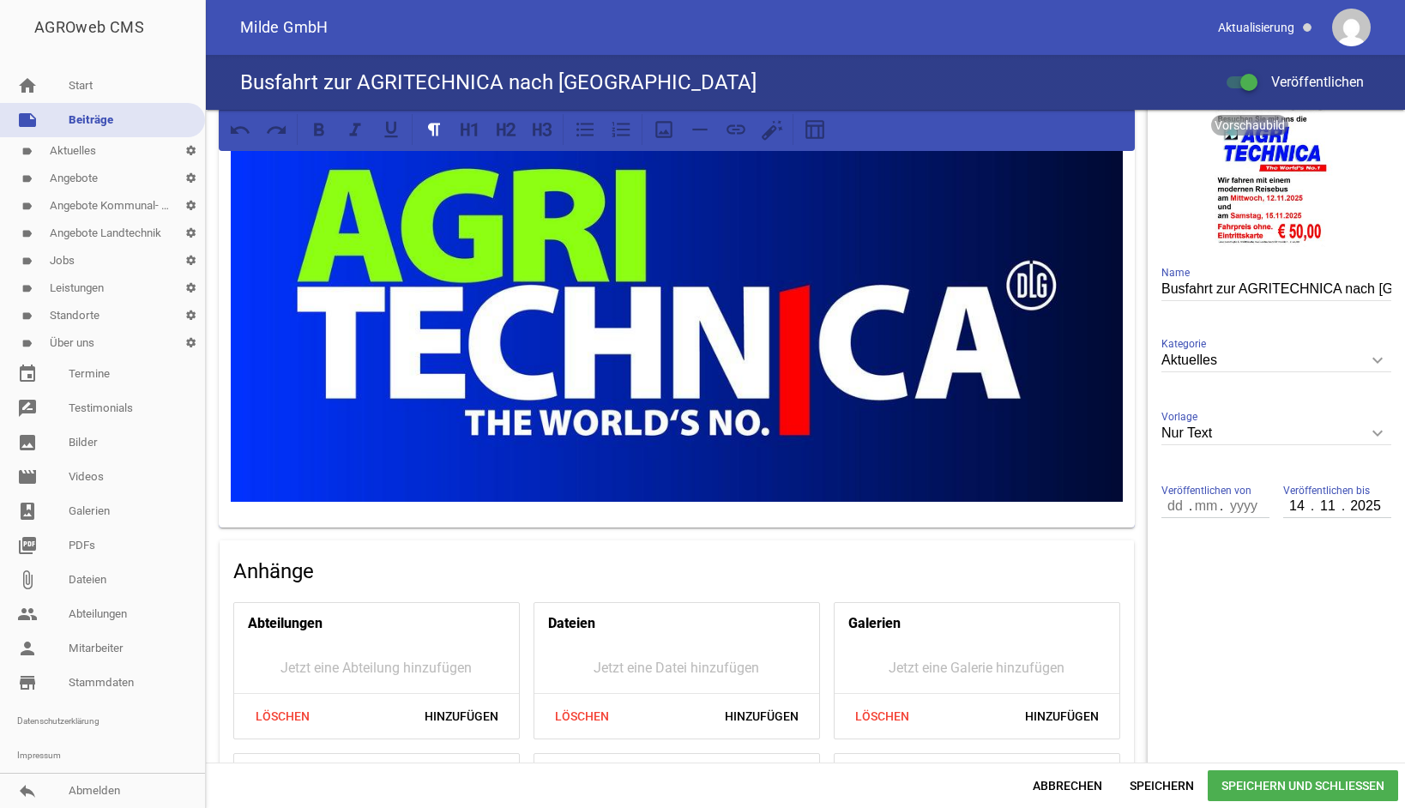
scroll to position [343, 0]
